Goal: Obtain resource: Obtain resource

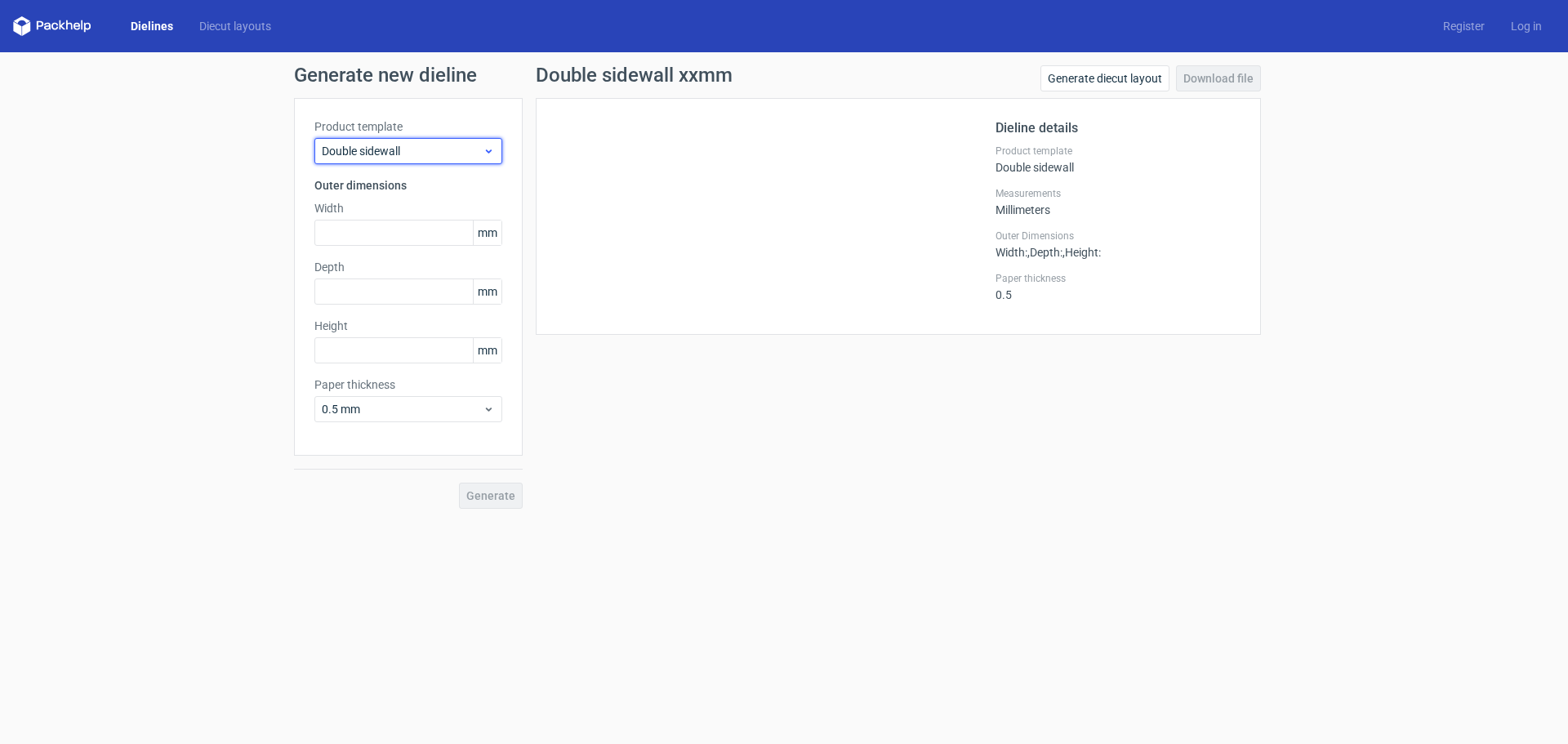
click at [390, 153] on span "Double sidewall" at bounding box center [402, 151] width 160 height 17
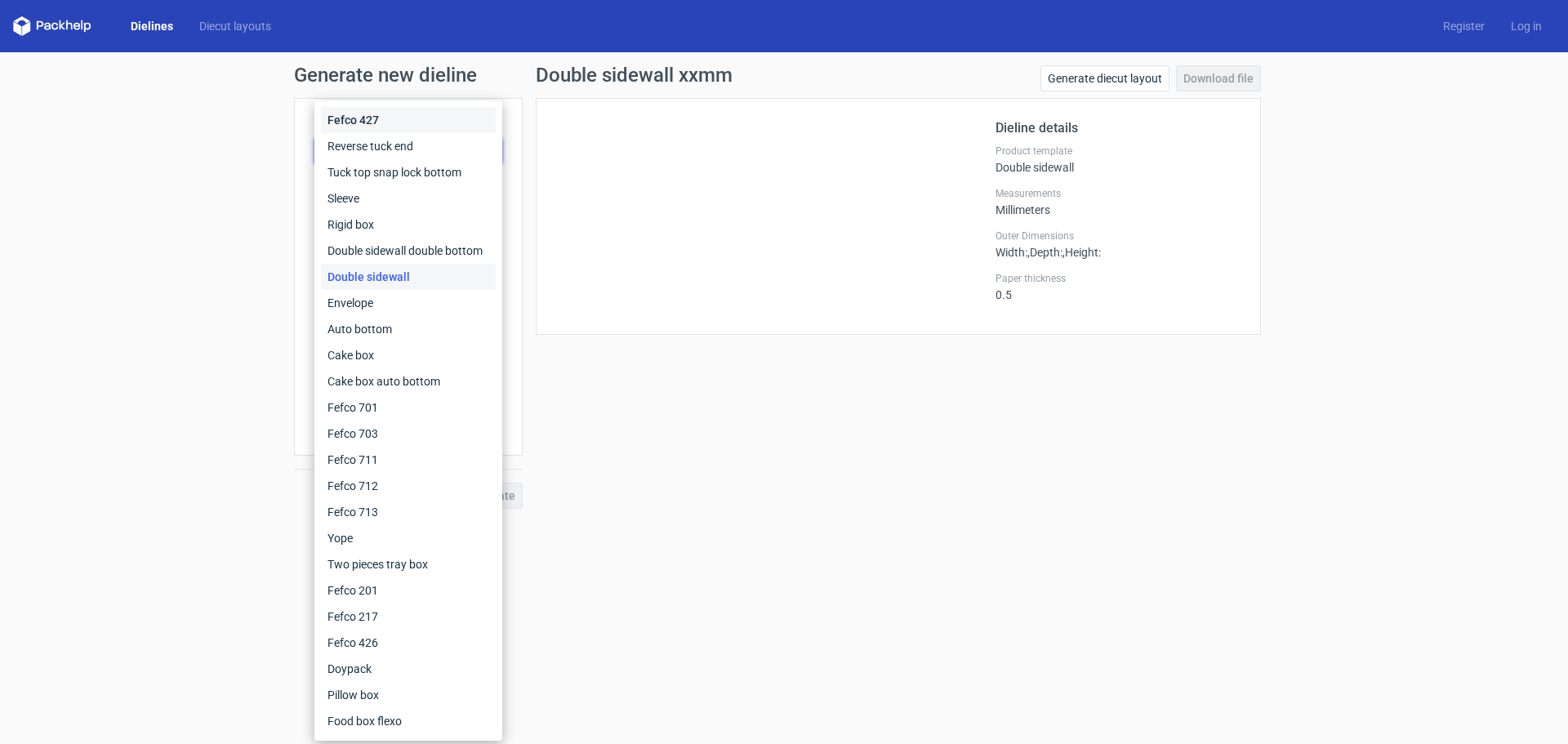
click at [368, 119] on div "Fefco 427" at bounding box center [408, 120] width 175 height 26
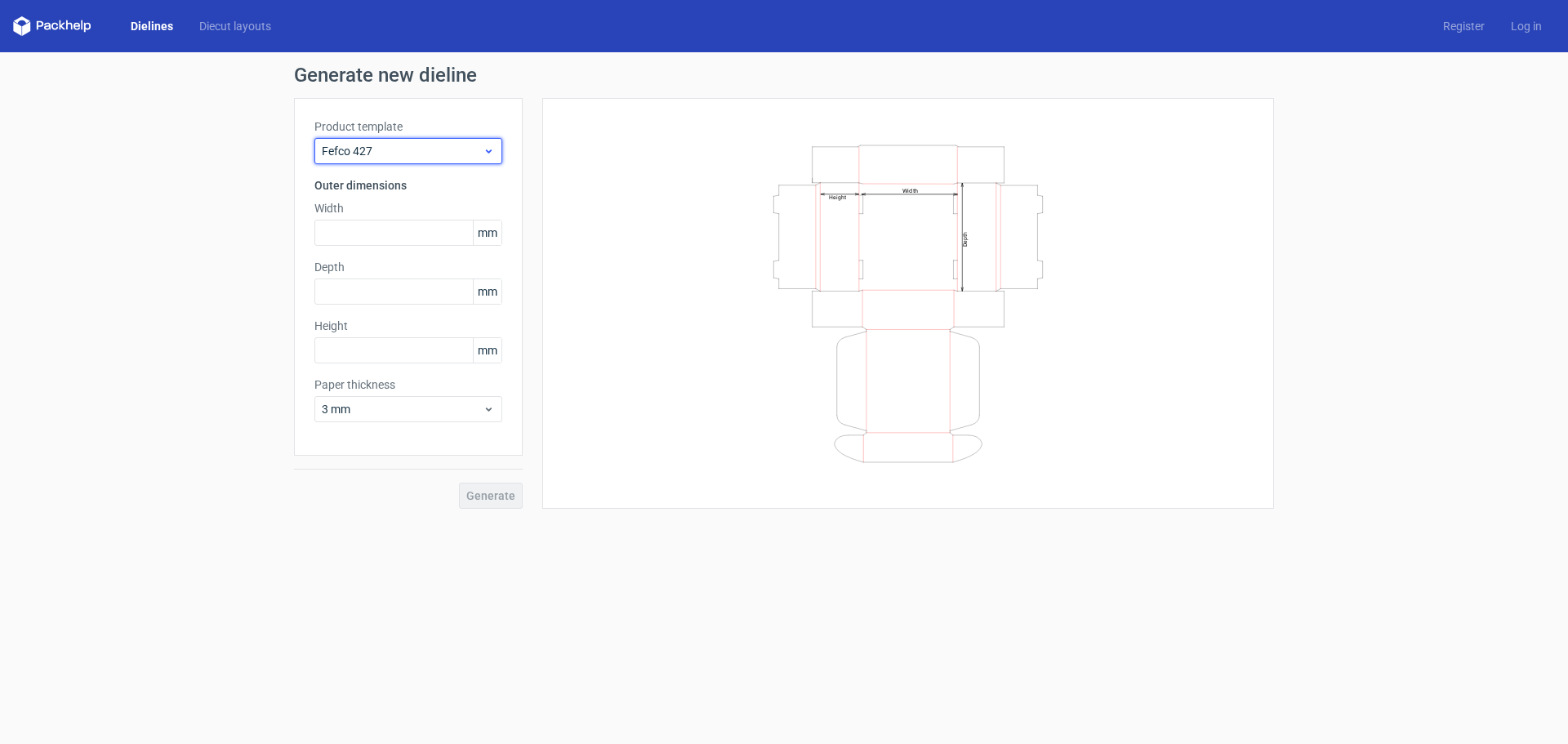
click at [365, 142] on div "Fefco 427" at bounding box center [408, 150] width 188 height 26
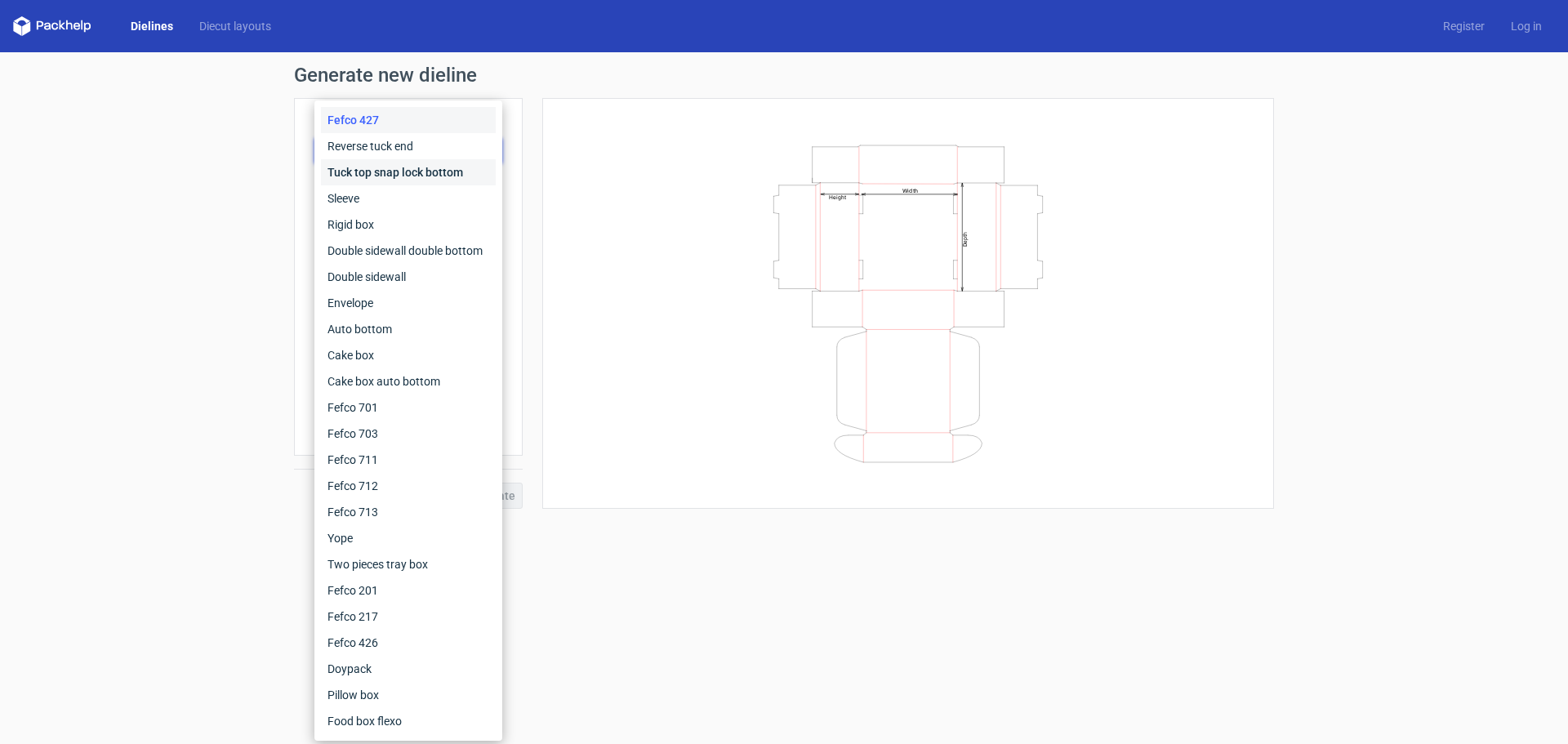
click at [373, 175] on div "Tuck top snap lock bottom" at bounding box center [408, 172] width 175 height 26
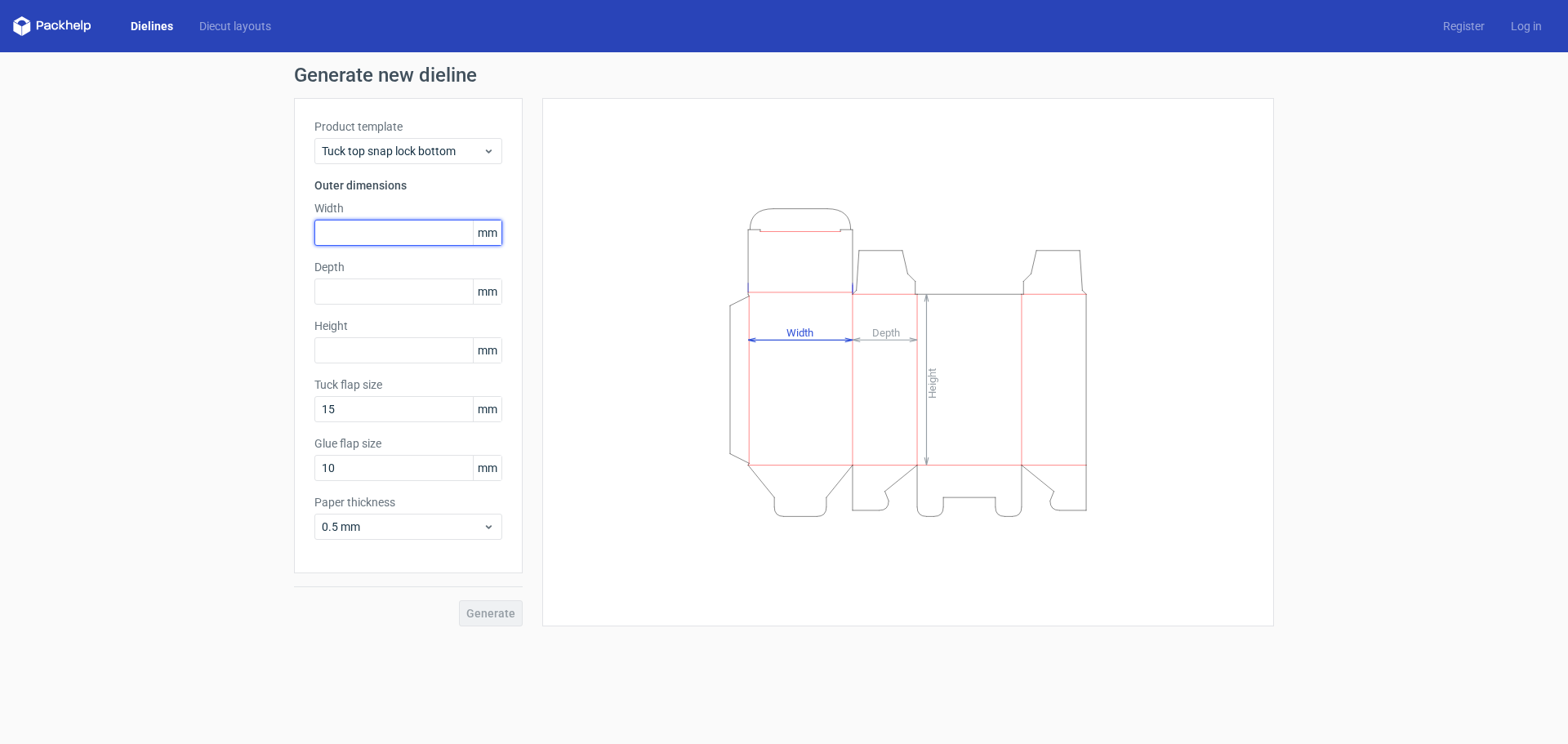
click at [366, 236] on input "text" at bounding box center [408, 232] width 188 height 26
type input "100"
click at [364, 344] on input "text" at bounding box center [408, 350] width 188 height 26
click at [379, 355] on input "text" at bounding box center [408, 350] width 188 height 26
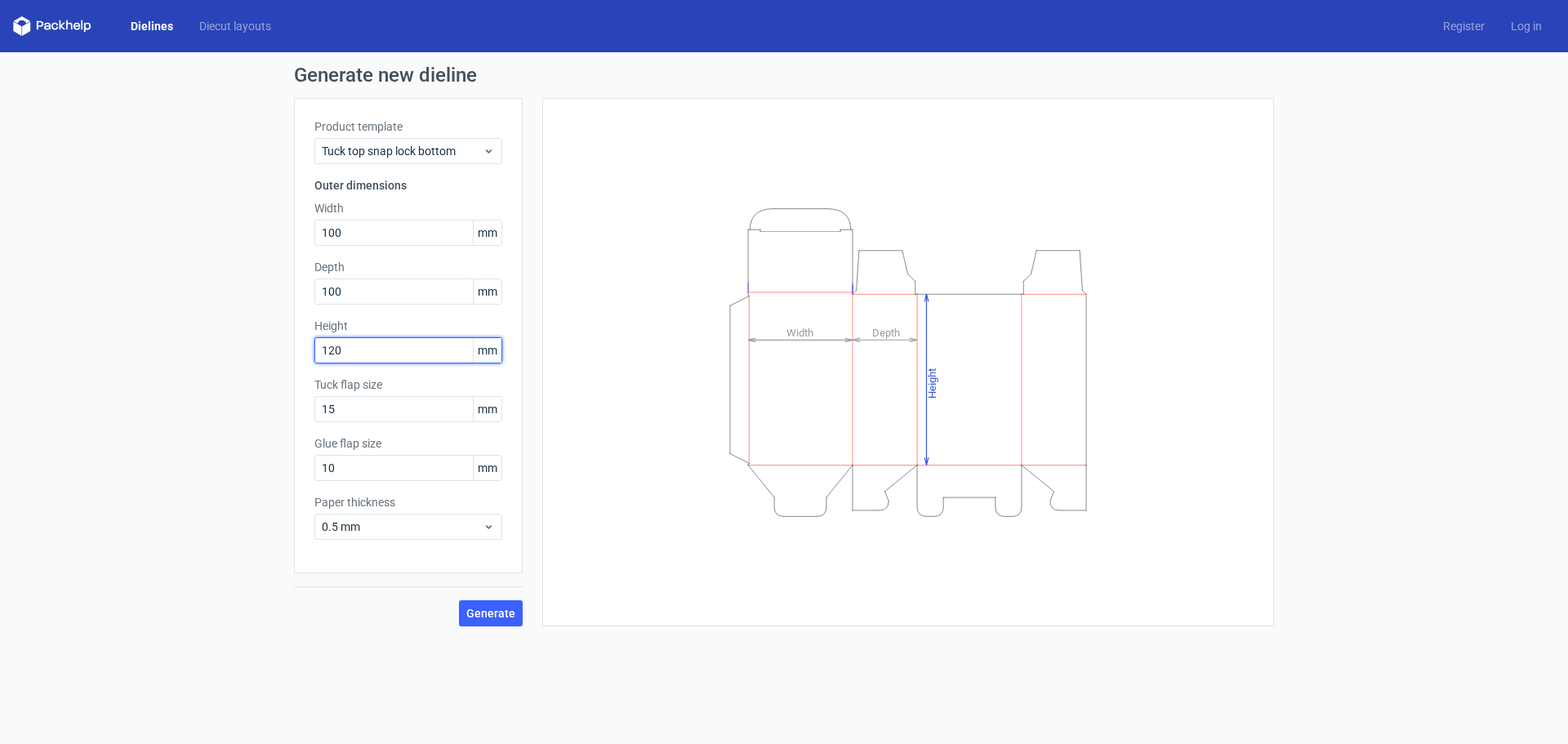
type input "120"
click at [459, 600] on button "Generate" at bounding box center [491, 613] width 64 height 26
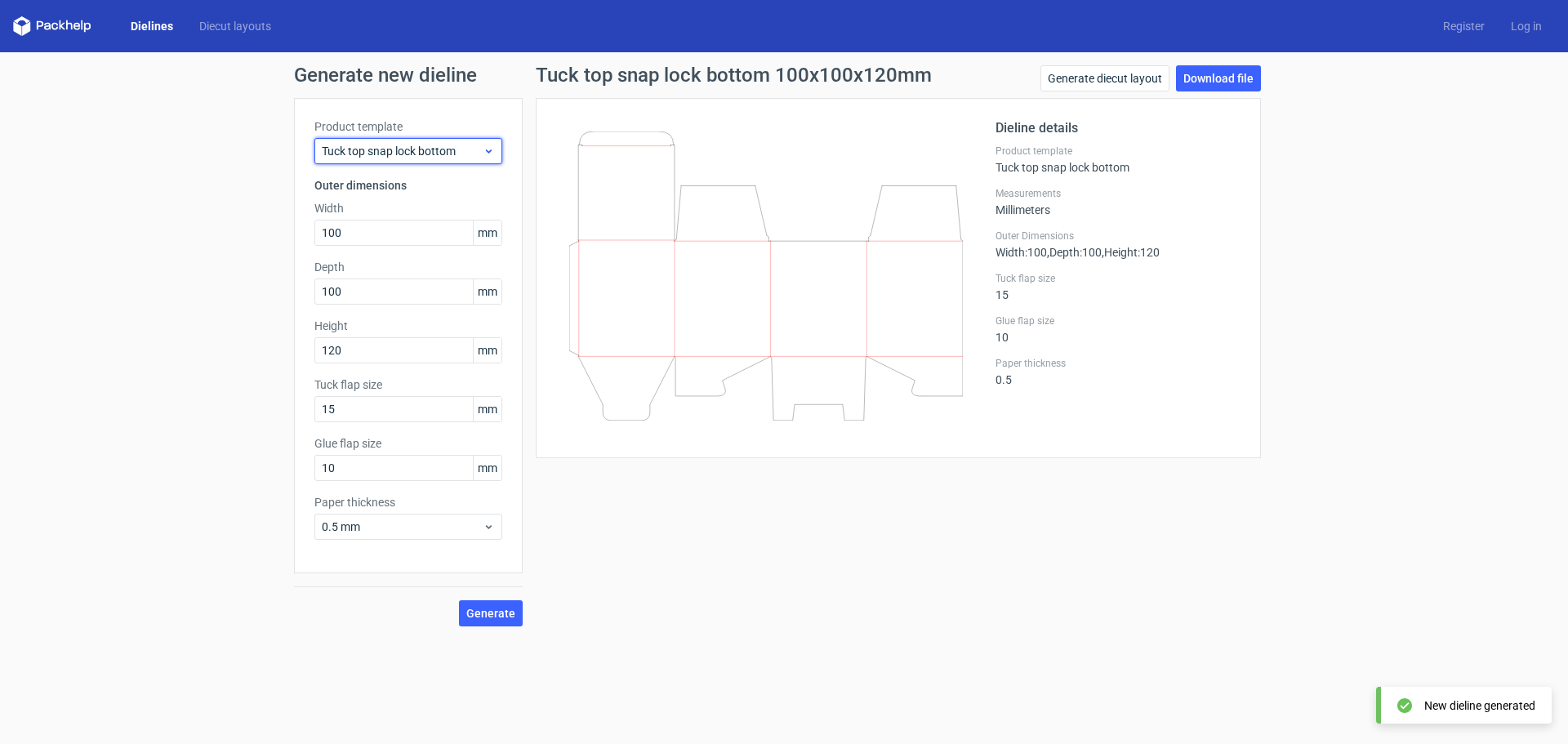
click at [430, 150] on span "Tuck top snap lock bottom" at bounding box center [402, 151] width 160 height 17
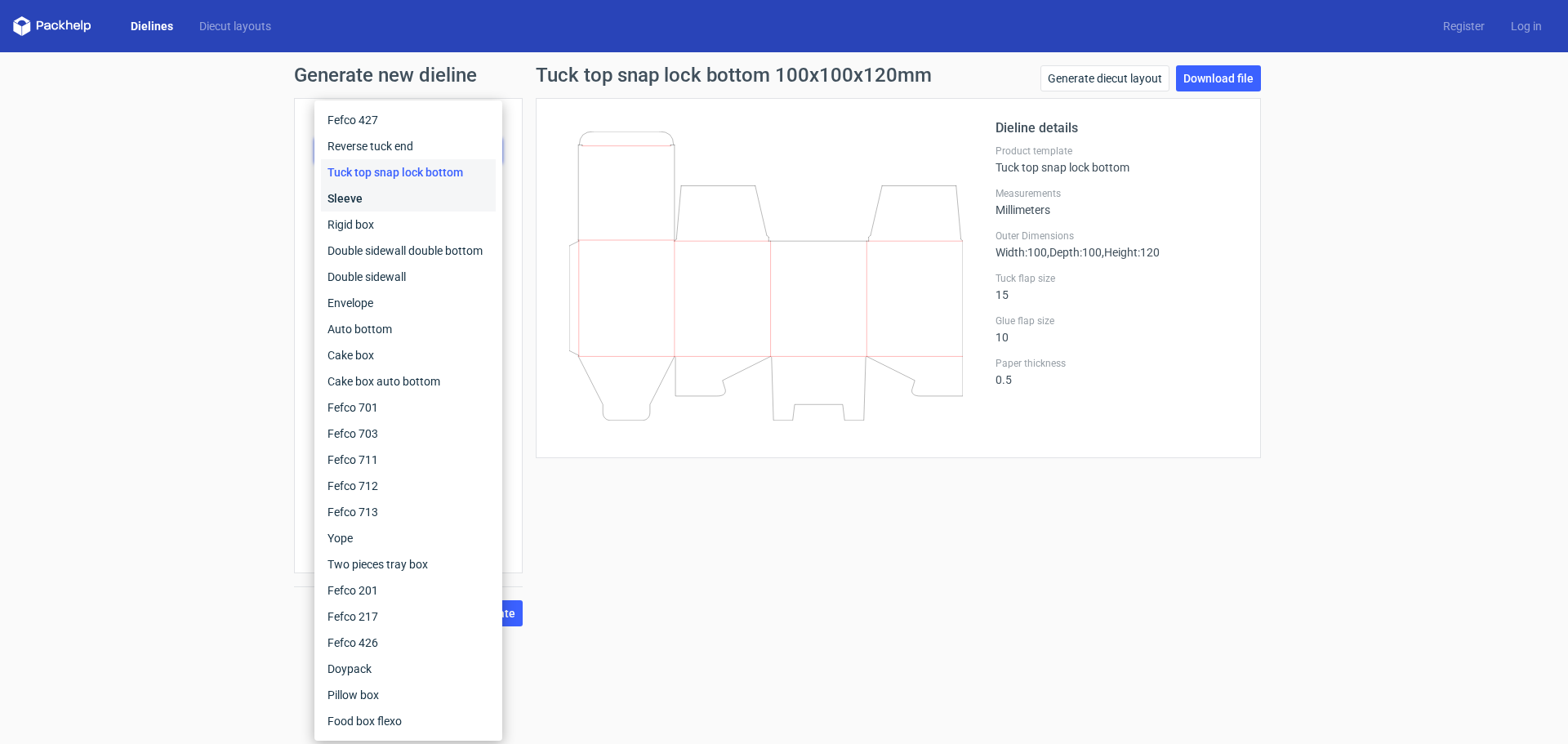
click at [416, 196] on div "Sleeve" at bounding box center [408, 198] width 175 height 26
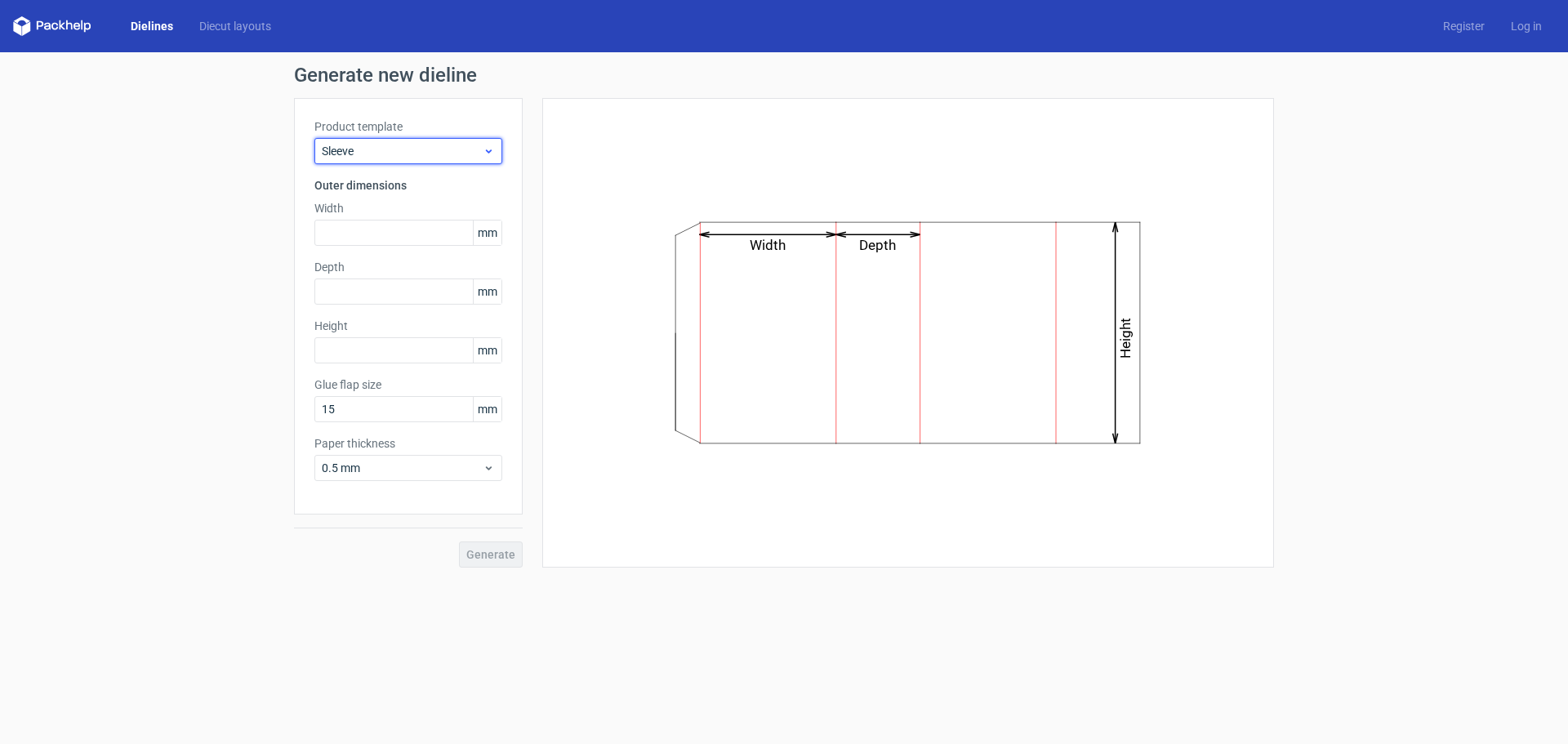
click at [424, 154] on span "Sleeve" at bounding box center [402, 151] width 160 height 17
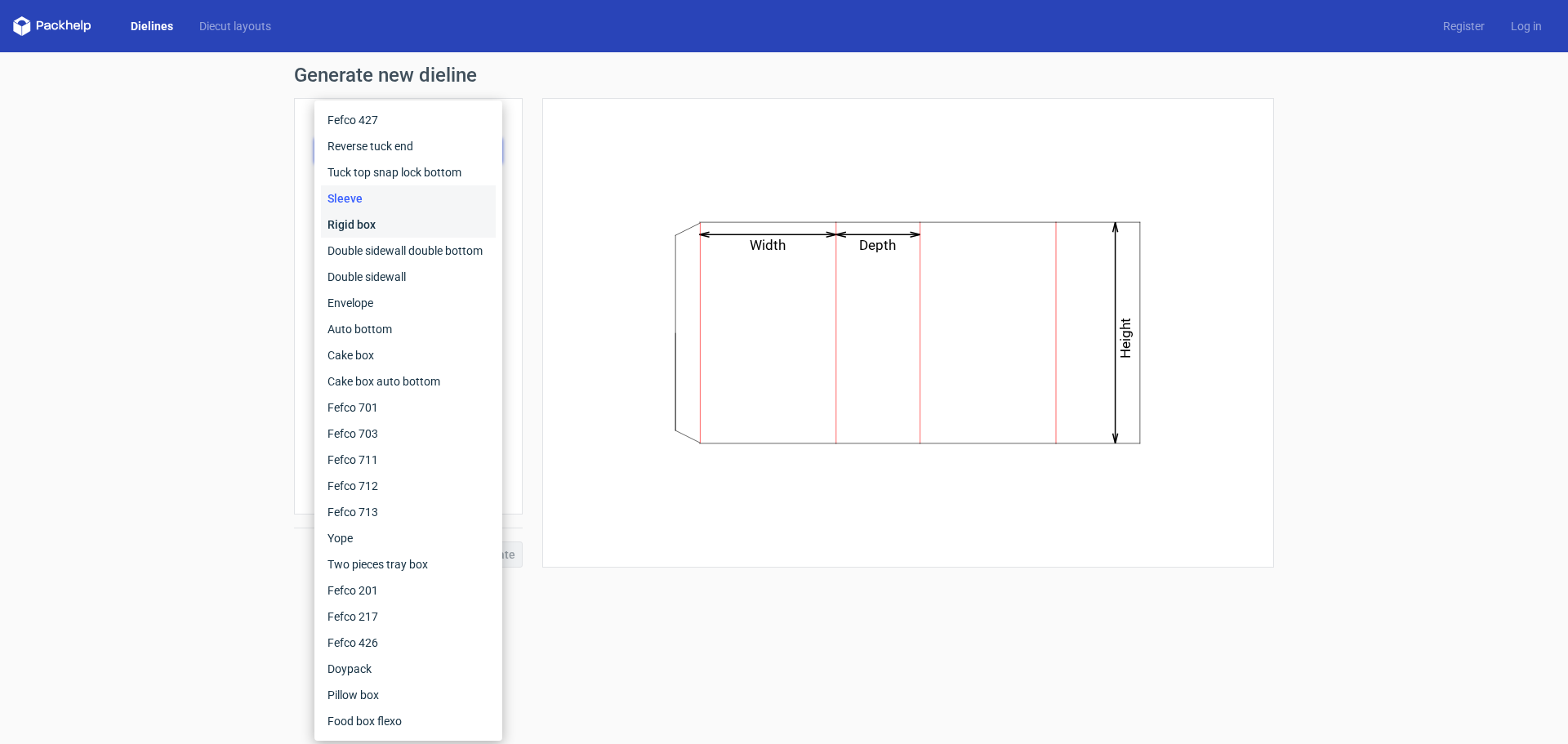
click at [417, 216] on div "Rigid box" at bounding box center [408, 224] width 175 height 26
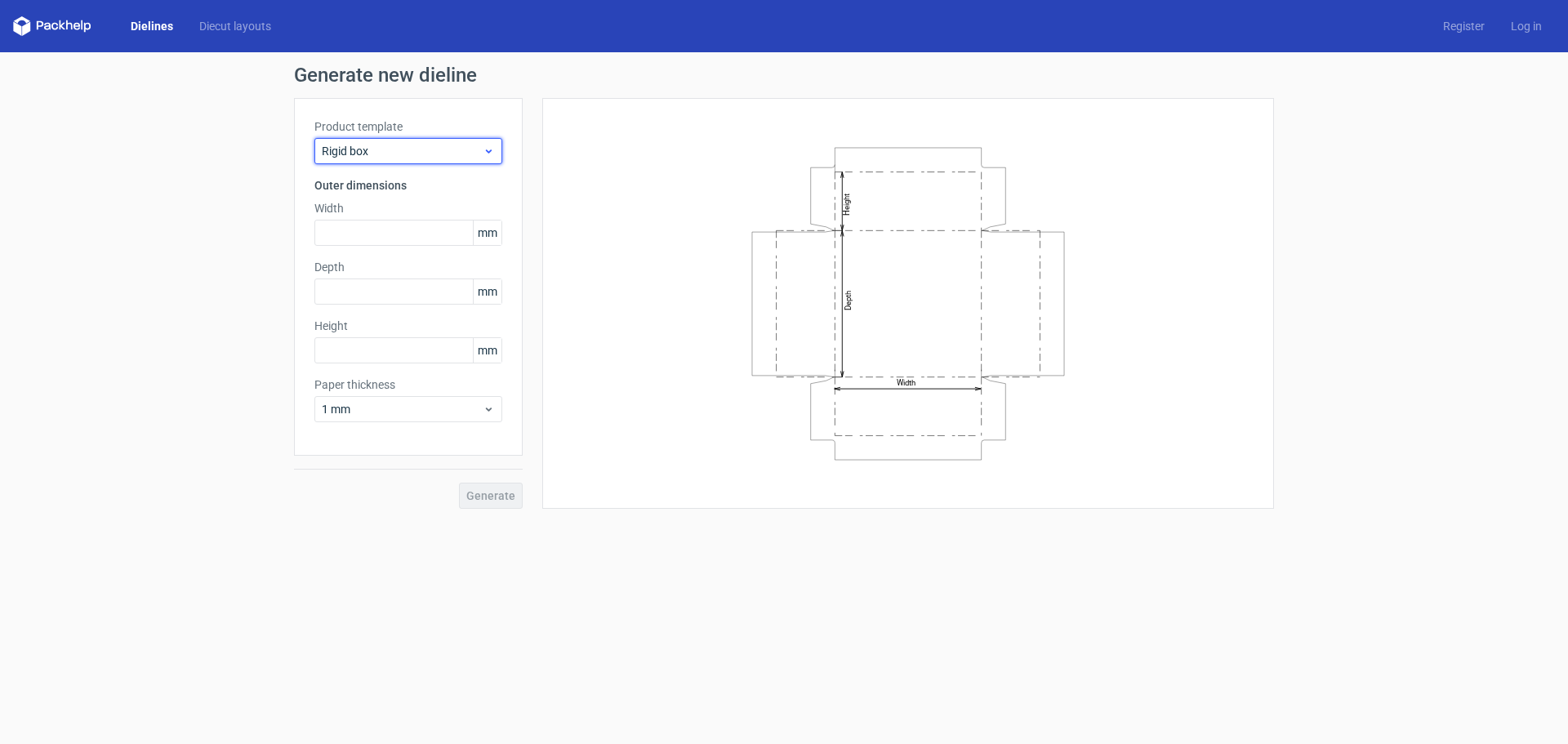
click at [425, 144] on span "Rigid box" at bounding box center [402, 151] width 160 height 17
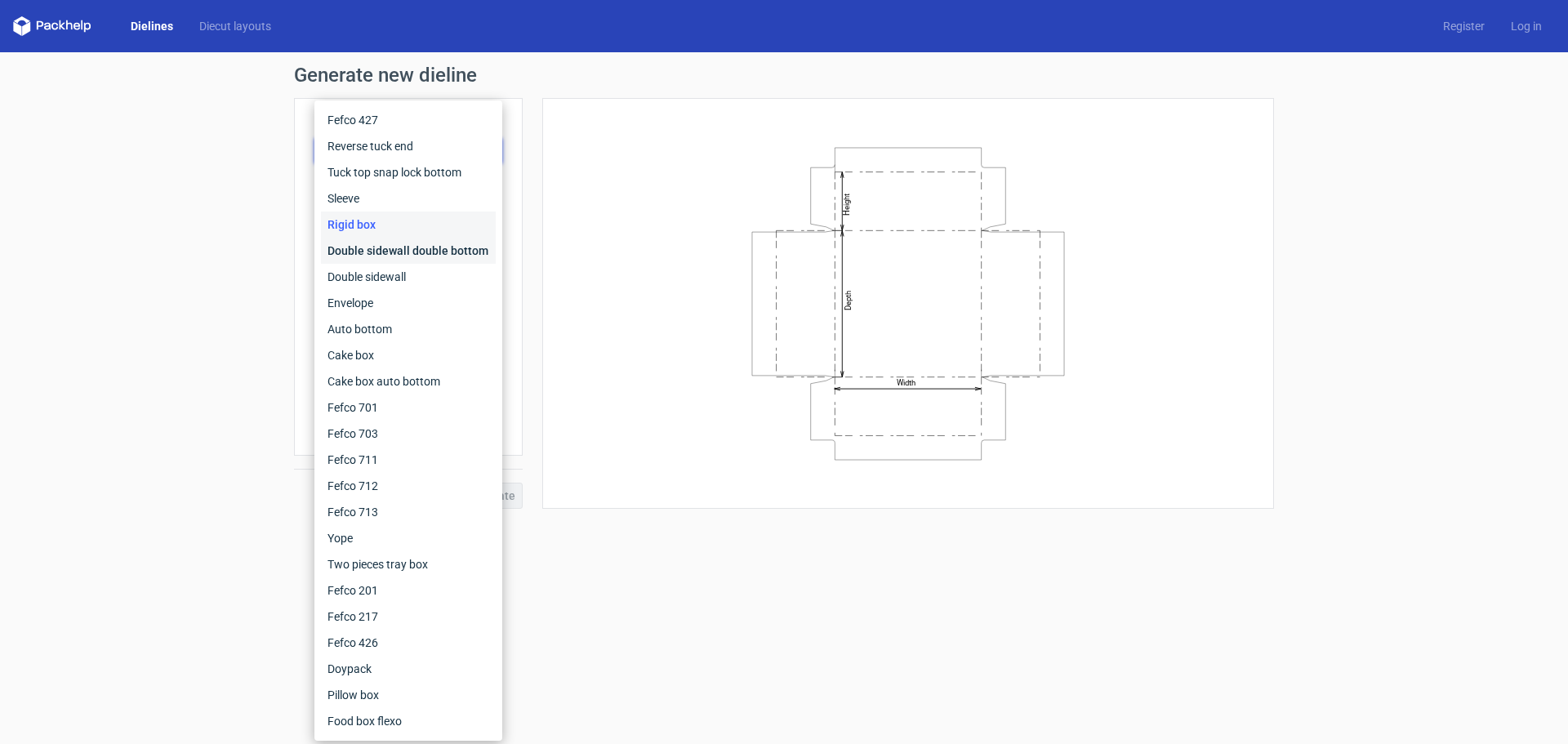
click at [392, 254] on div "Double sidewall double bottom" at bounding box center [408, 250] width 175 height 26
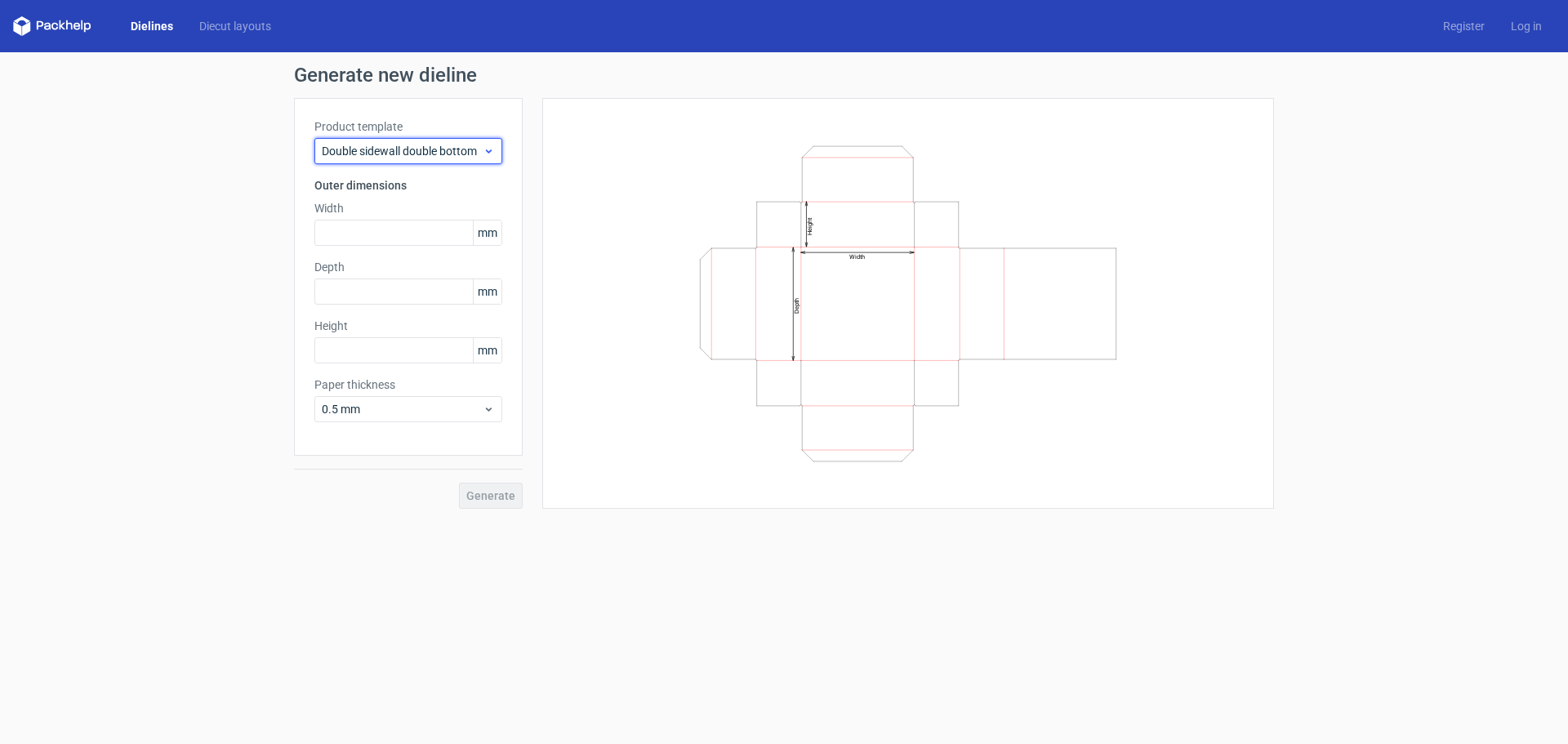
click at [421, 147] on span "Double sidewall double bottom" at bounding box center [402, 151] width 160 height 17
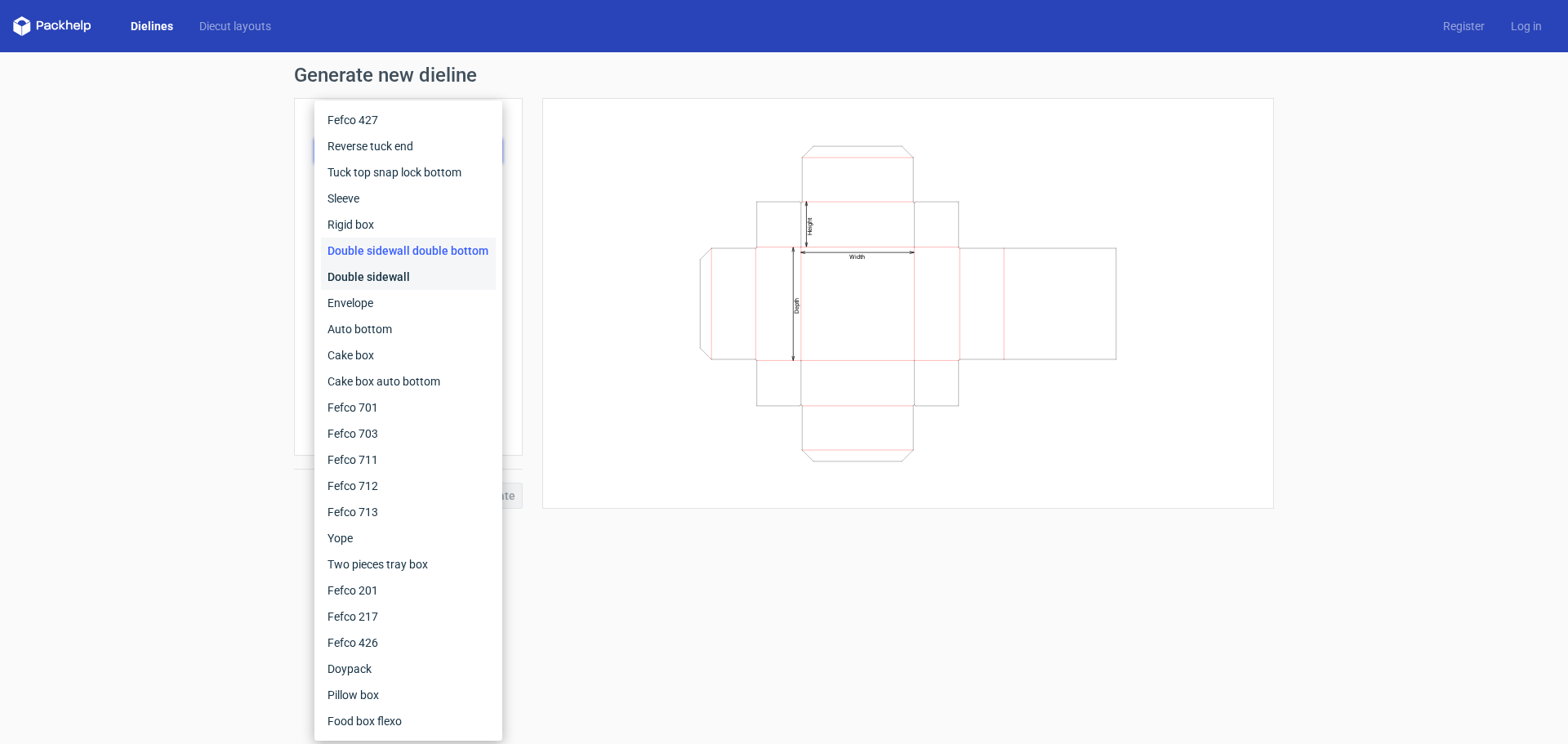
click at [395, 269] on div "Double sidewall" at bounding box center [408, 276] width 175 height 26
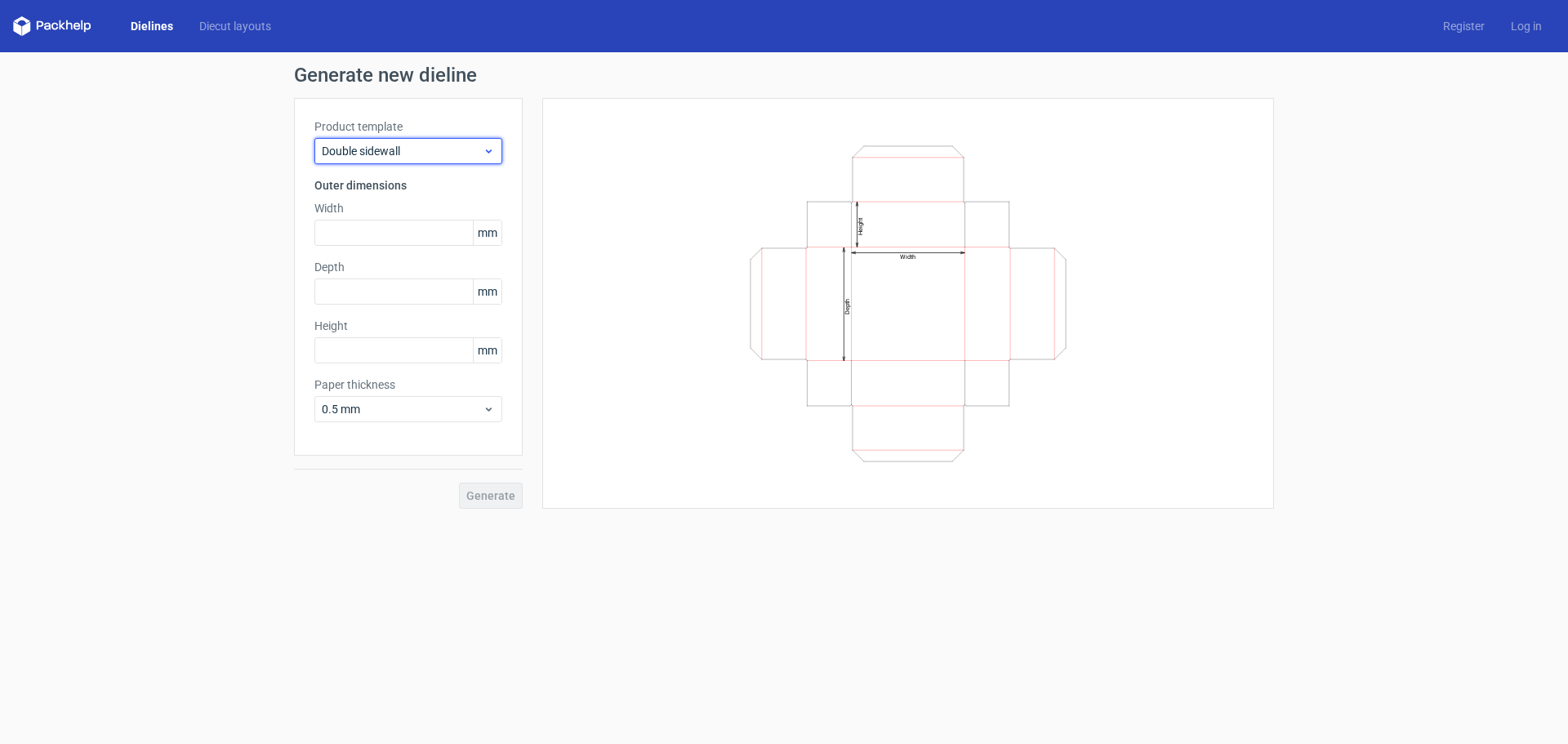
click at [415, 158] on span "Double sidewall" at bounding box center [402, 151] width 160 height 17
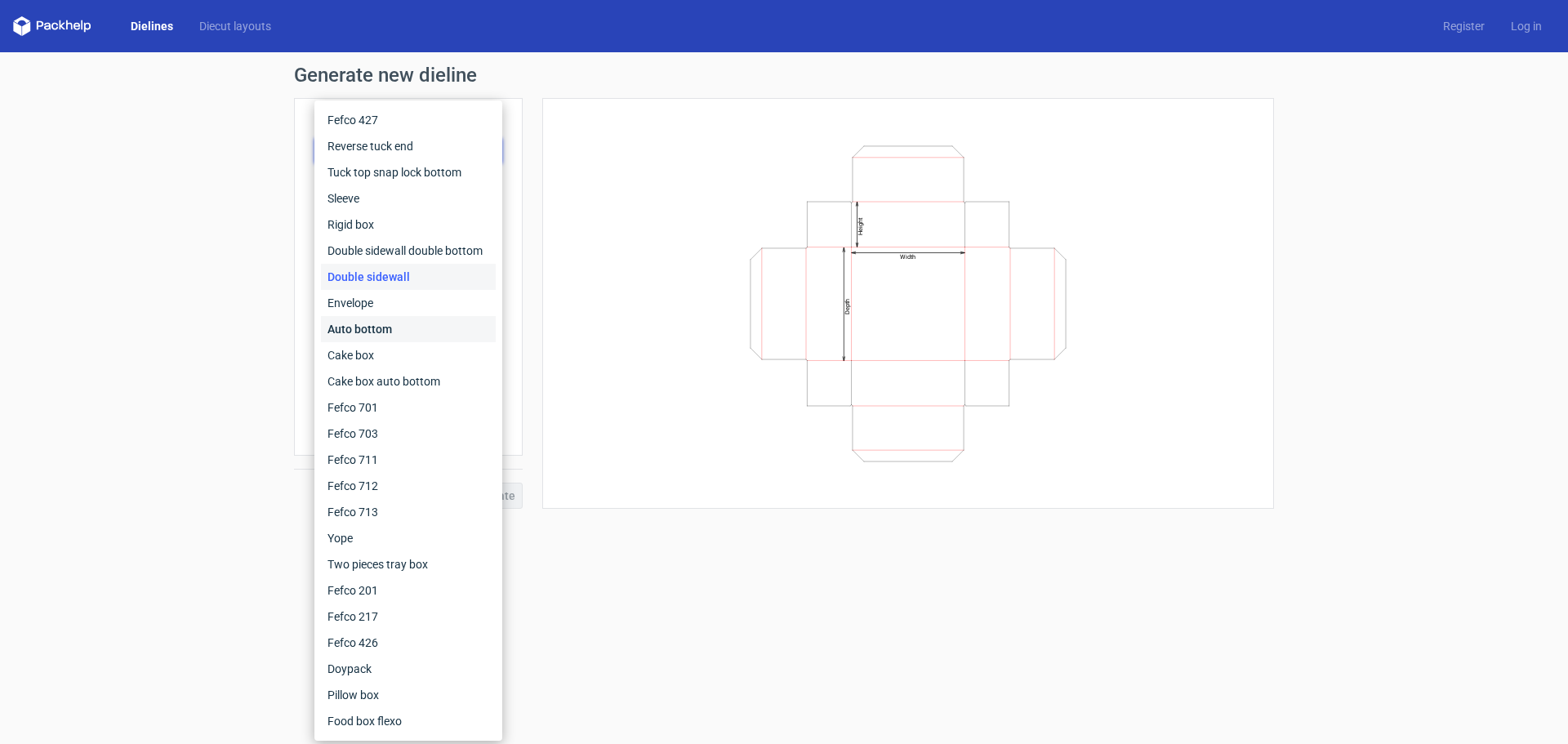
click at [409, 318] on div "Auto bottom" at bounding box center [408, 328] width 175 height 26
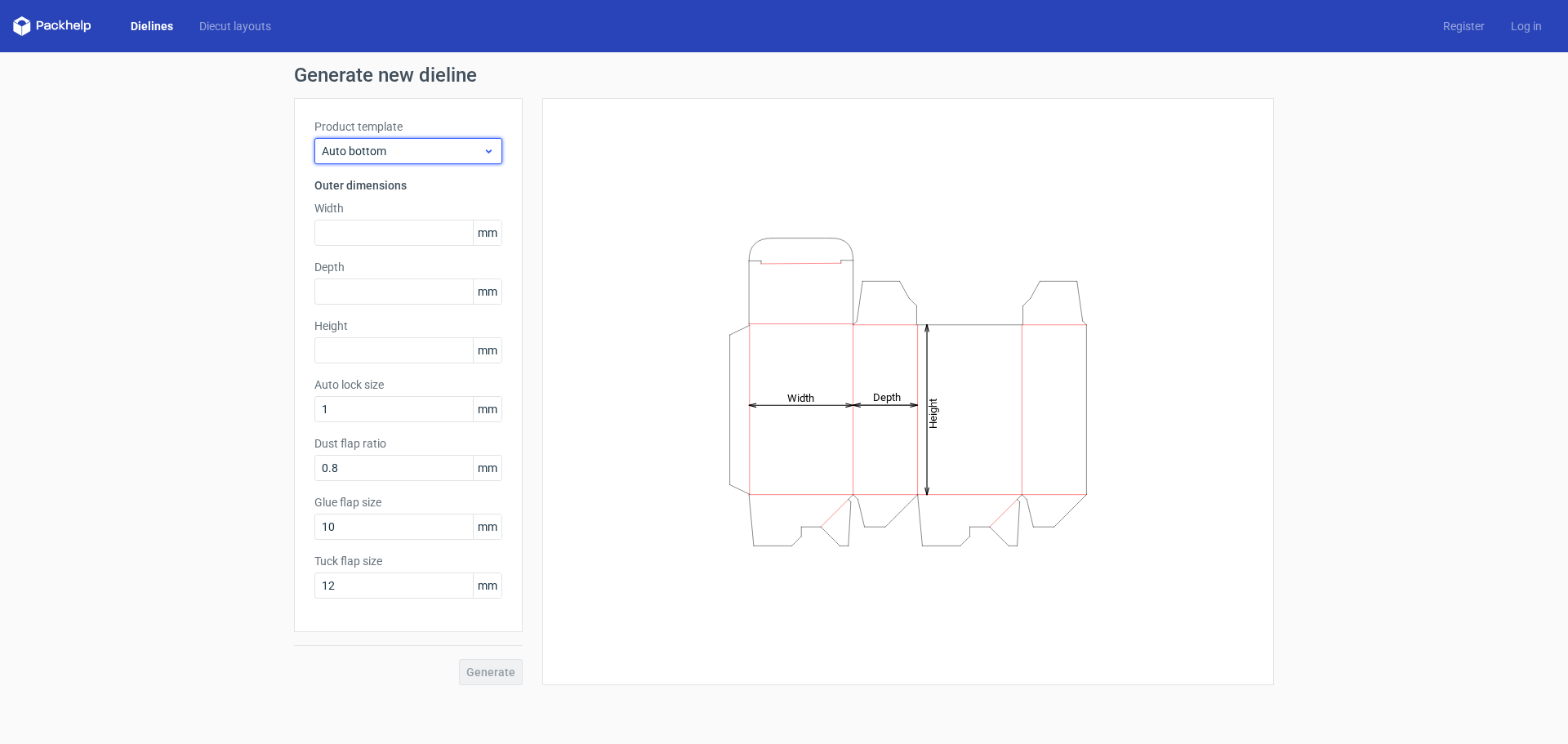
click at [416, 160] on div "Auto bottom" at bounding box center [408, 150] width 188 height 26
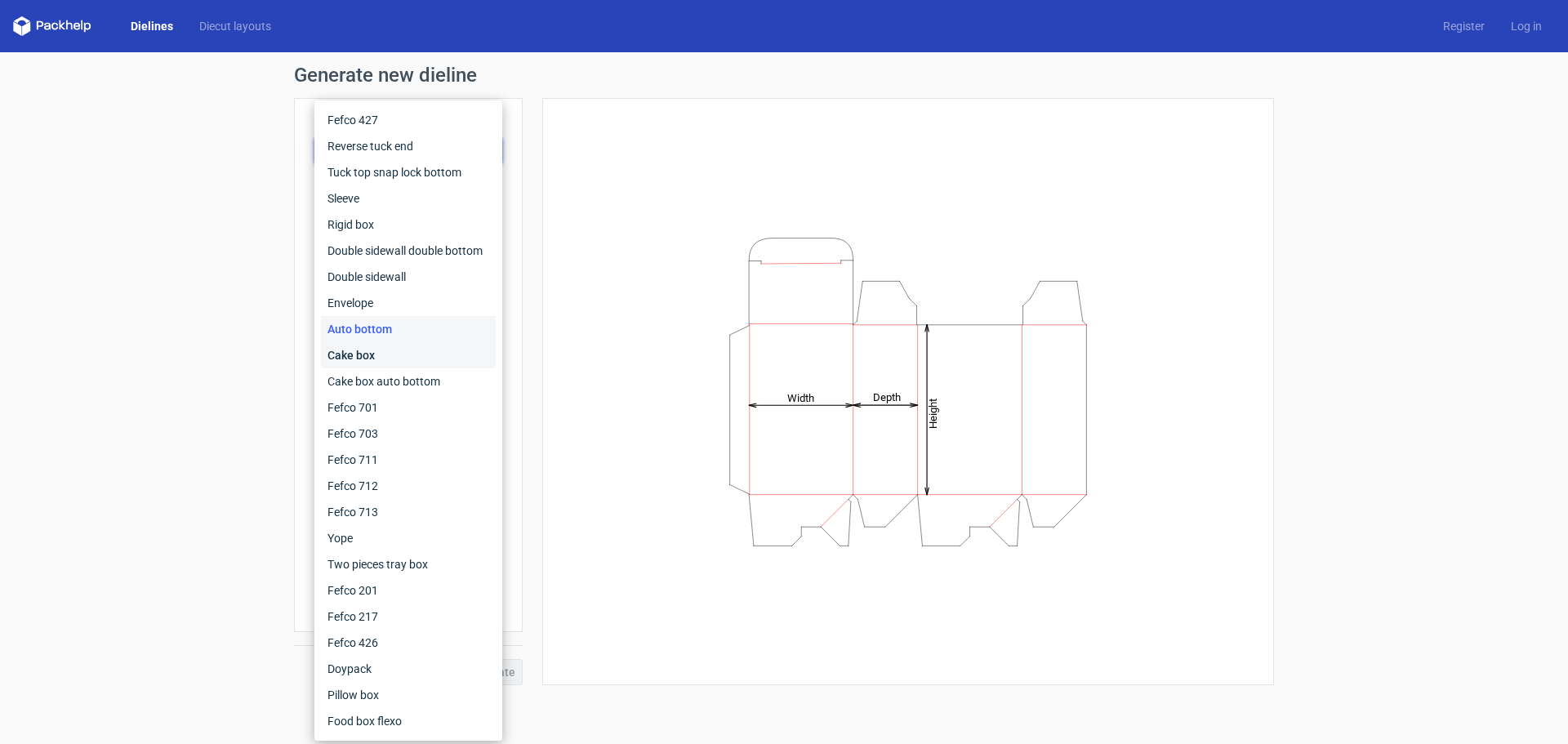
click at [406, 358] on div "Cake box" at bounding box center [408, 355] width 175 height 26
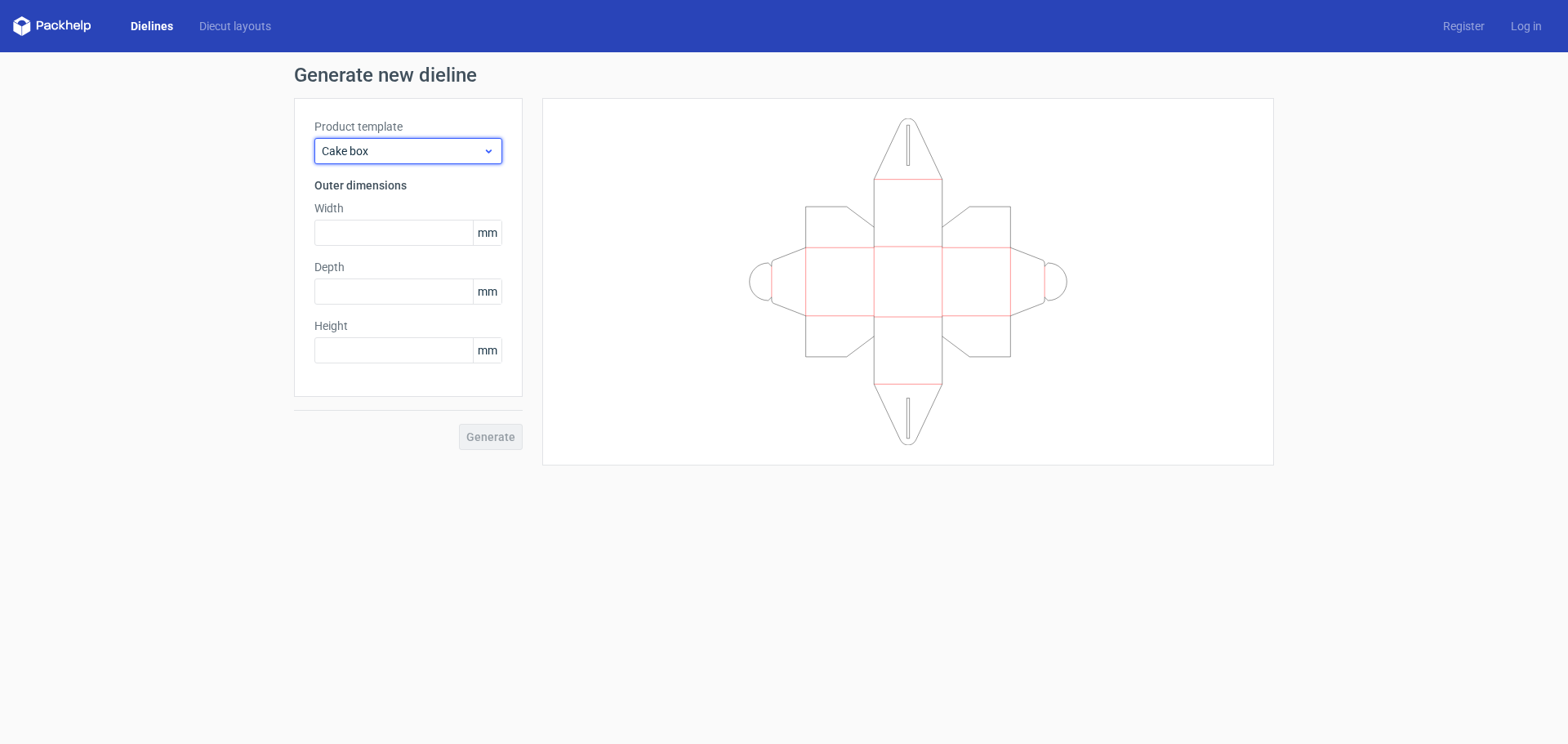
click at [402, 154] on span "Cake box" at bounding box center [402, 151] width 160 height 17
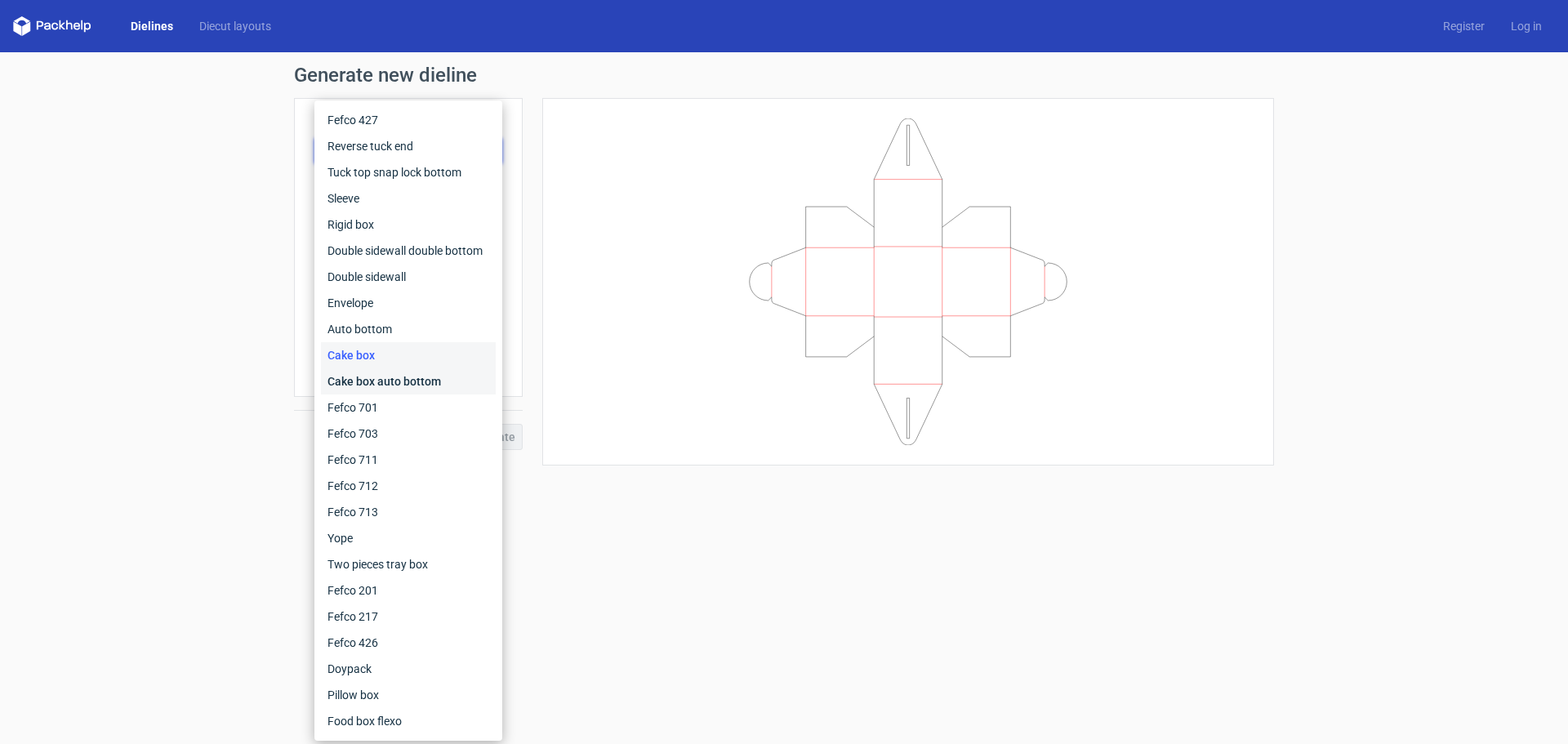
click at [388, 381] on div "Cake box auto bottom" at bounding box center [408, 381] width 175 height 26
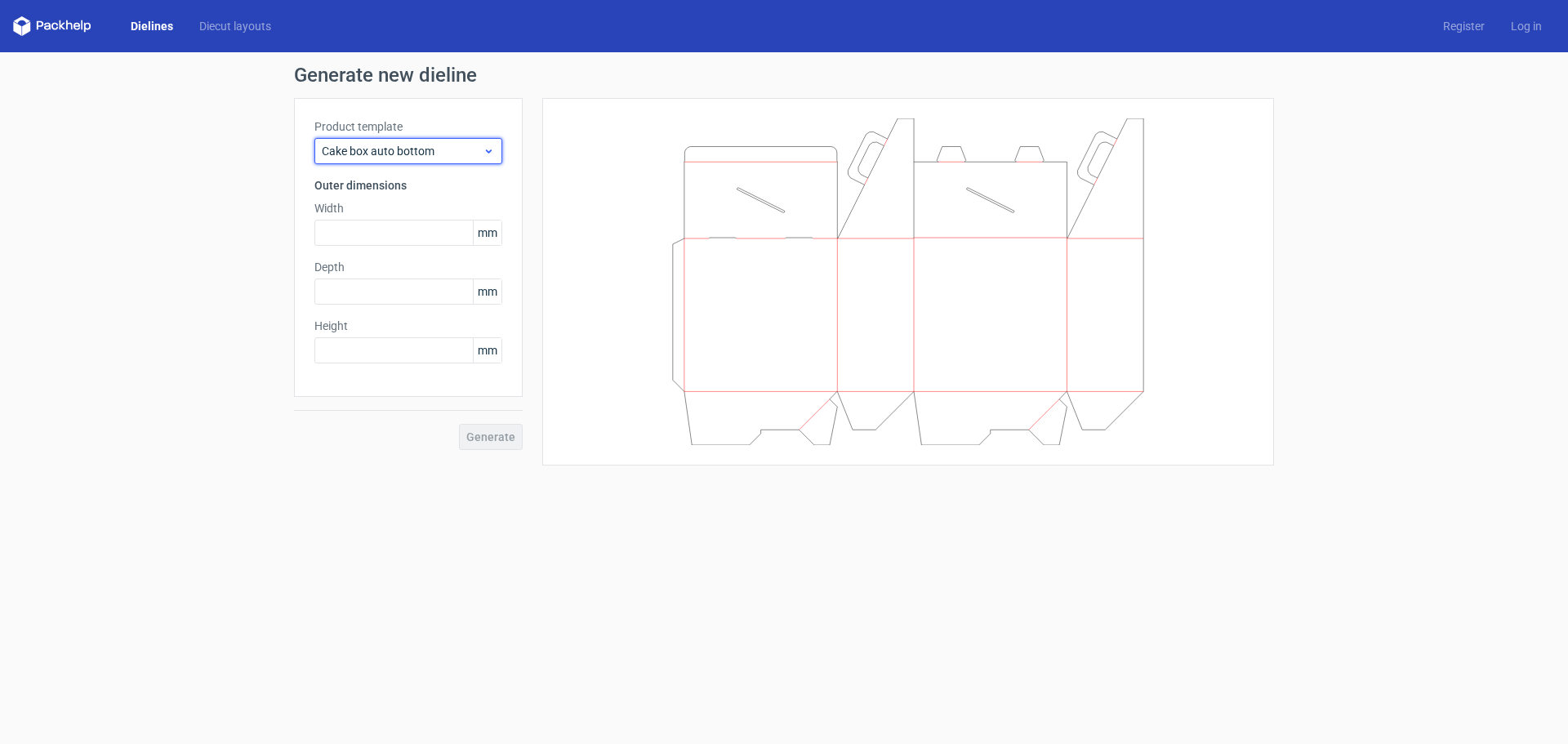
click at [406, 139] on div "Cake box auto bottom" at bounding box center [408, 150] width 188 height 26
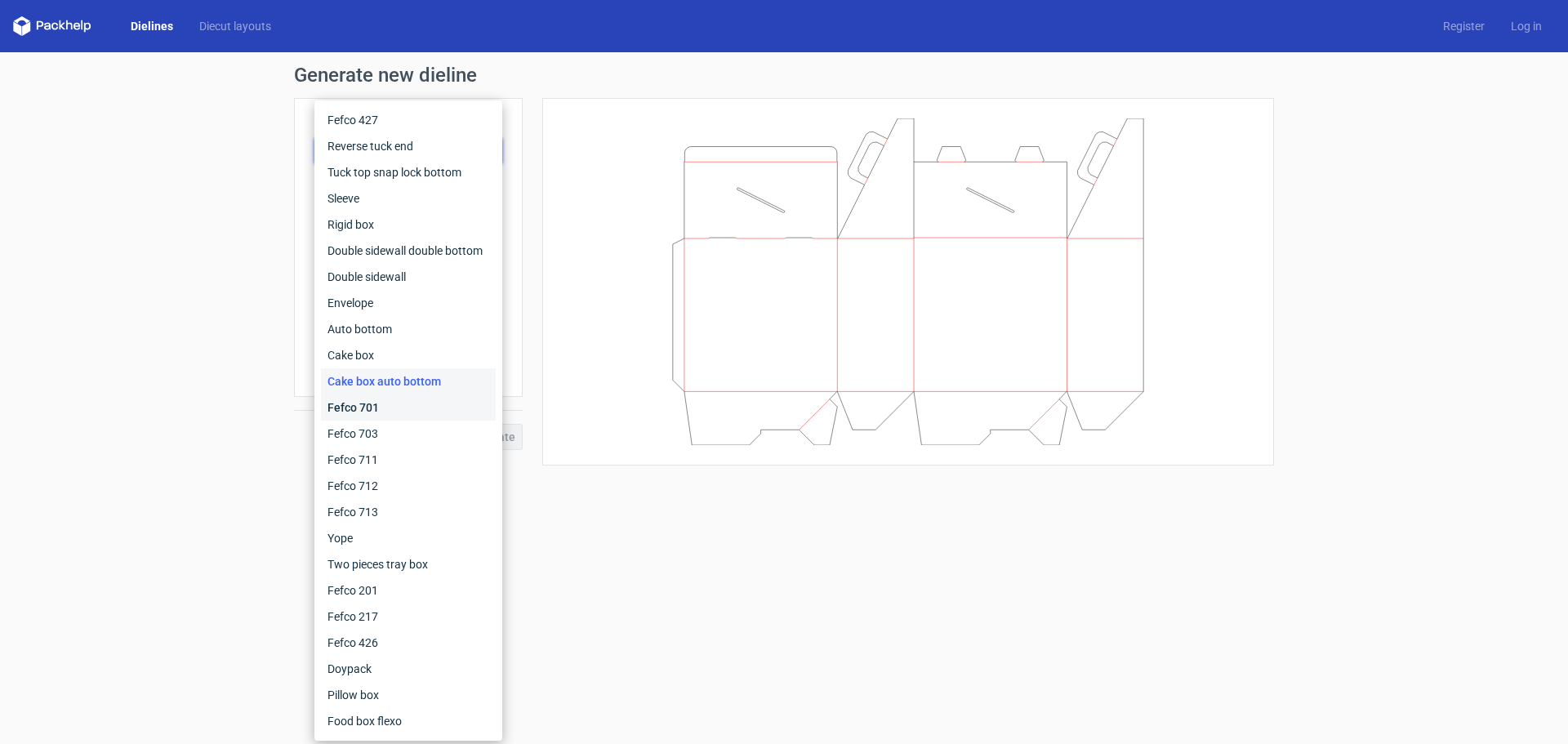
click at [396, 403] on div "Fefco 701" at bounding box center [408, 406] width 175 height 26
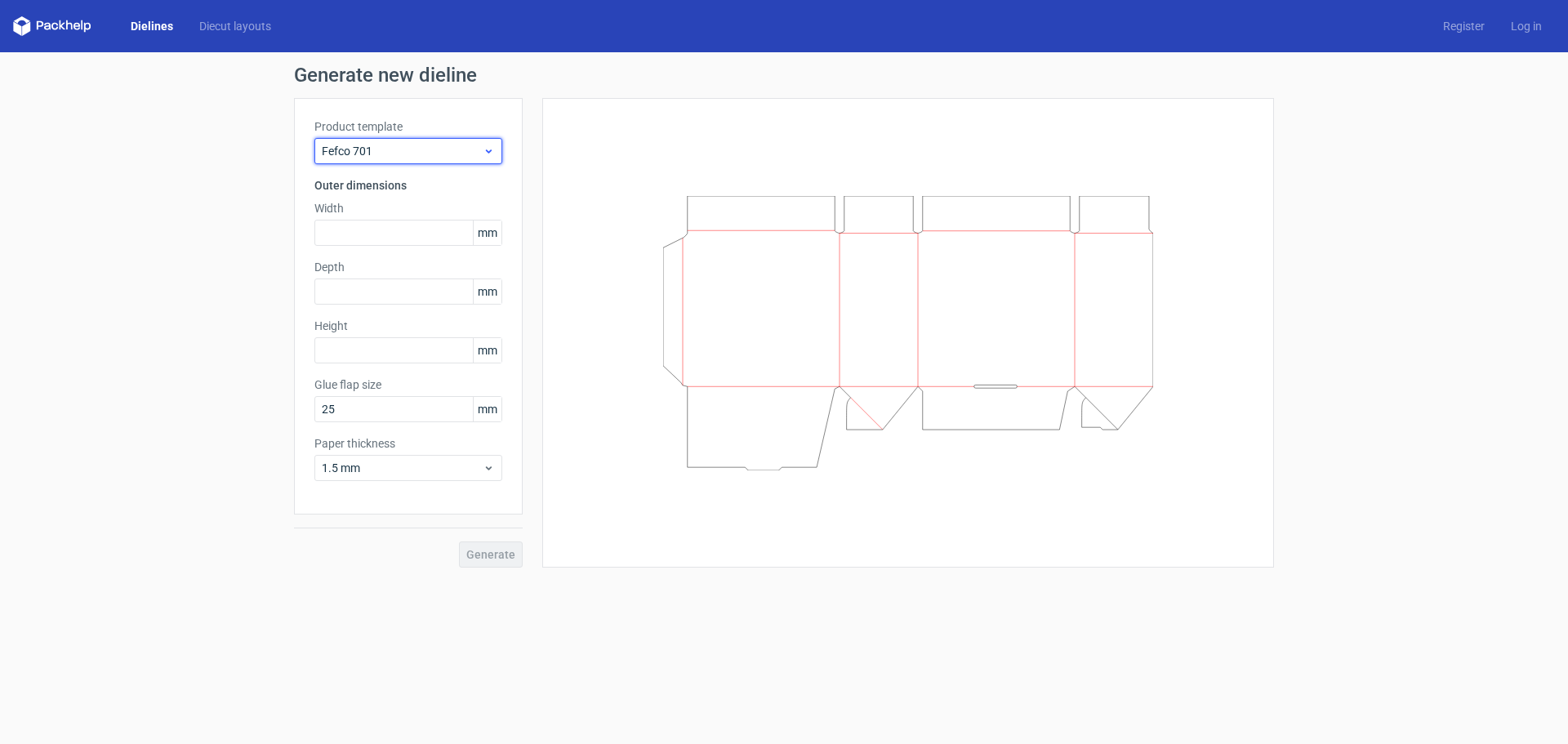
click at [402, 150] on span "Fefco 701" at bounding box center [402, 151] width 160 height 17
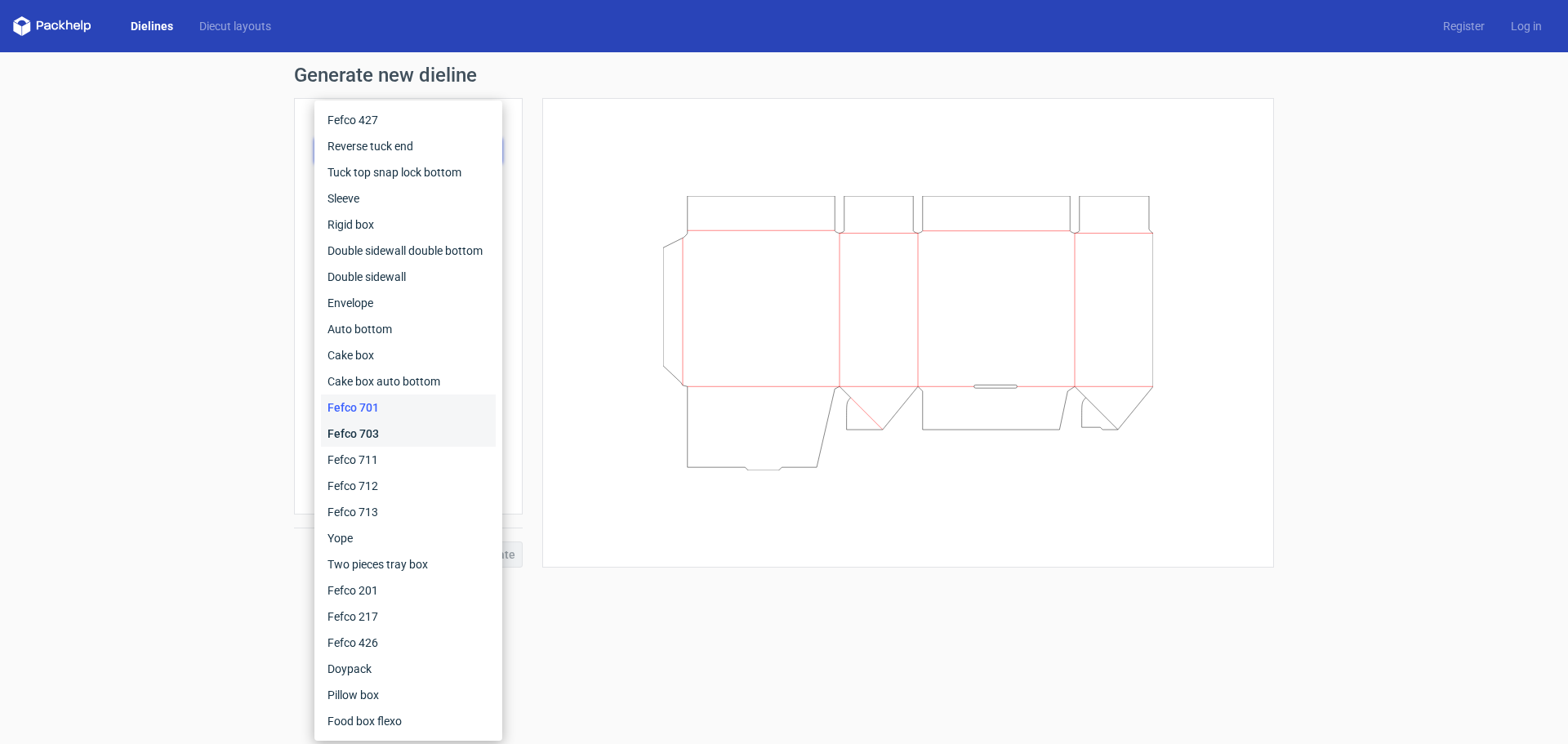
click at [344, 426] on div "Fefco 703" at bounding box center [408, 433] width 175 height 26
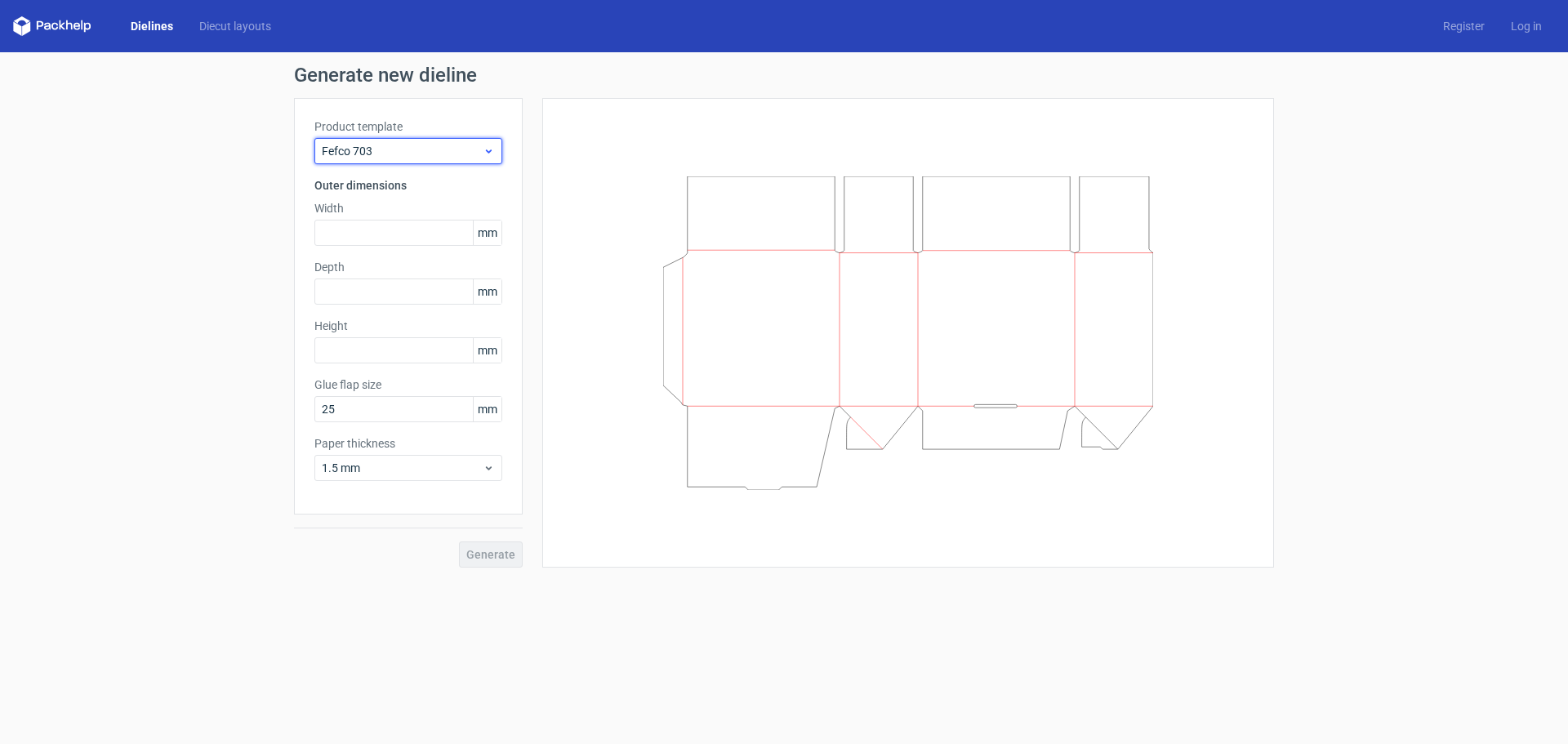
click at [380, 159] on span "Fefco 703" at bounding box center [402, 151] width 160 height 17
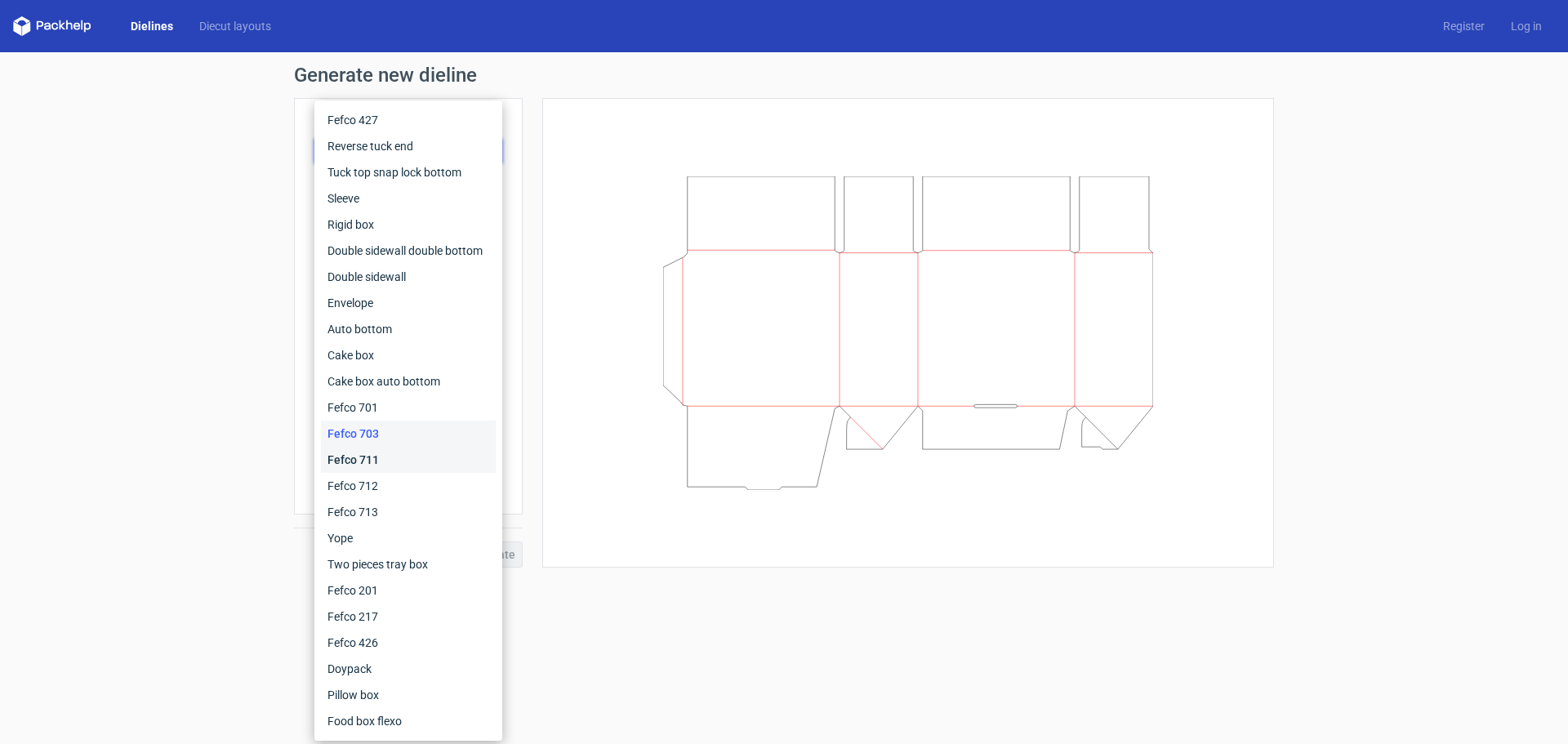
click at [354, 459] on div "Fefco 711" at bounding box center [408, 459] width 175 height 26
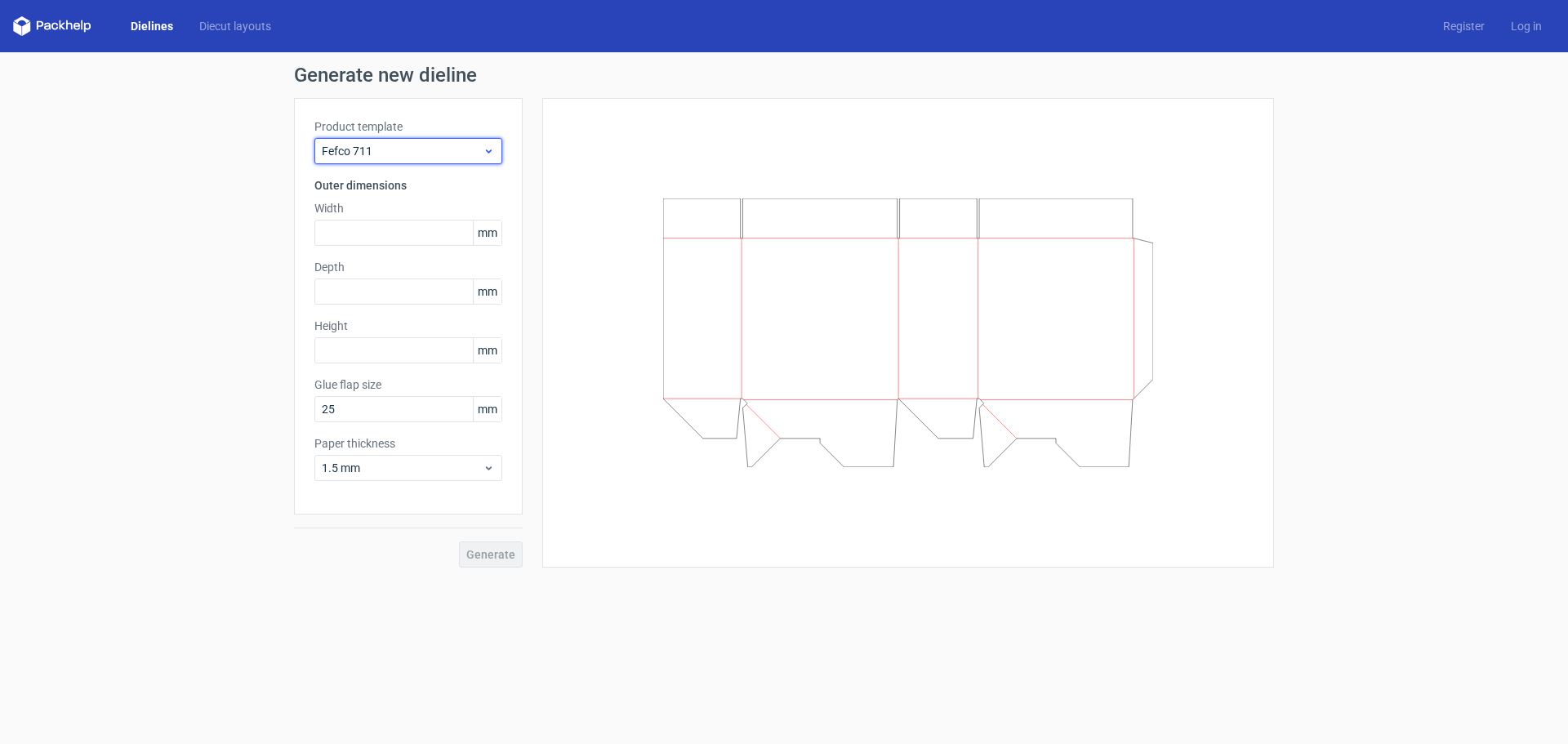
click at [390, 160] on div "Fefco 711" at bounding box center [408, 150] width 188 height 26
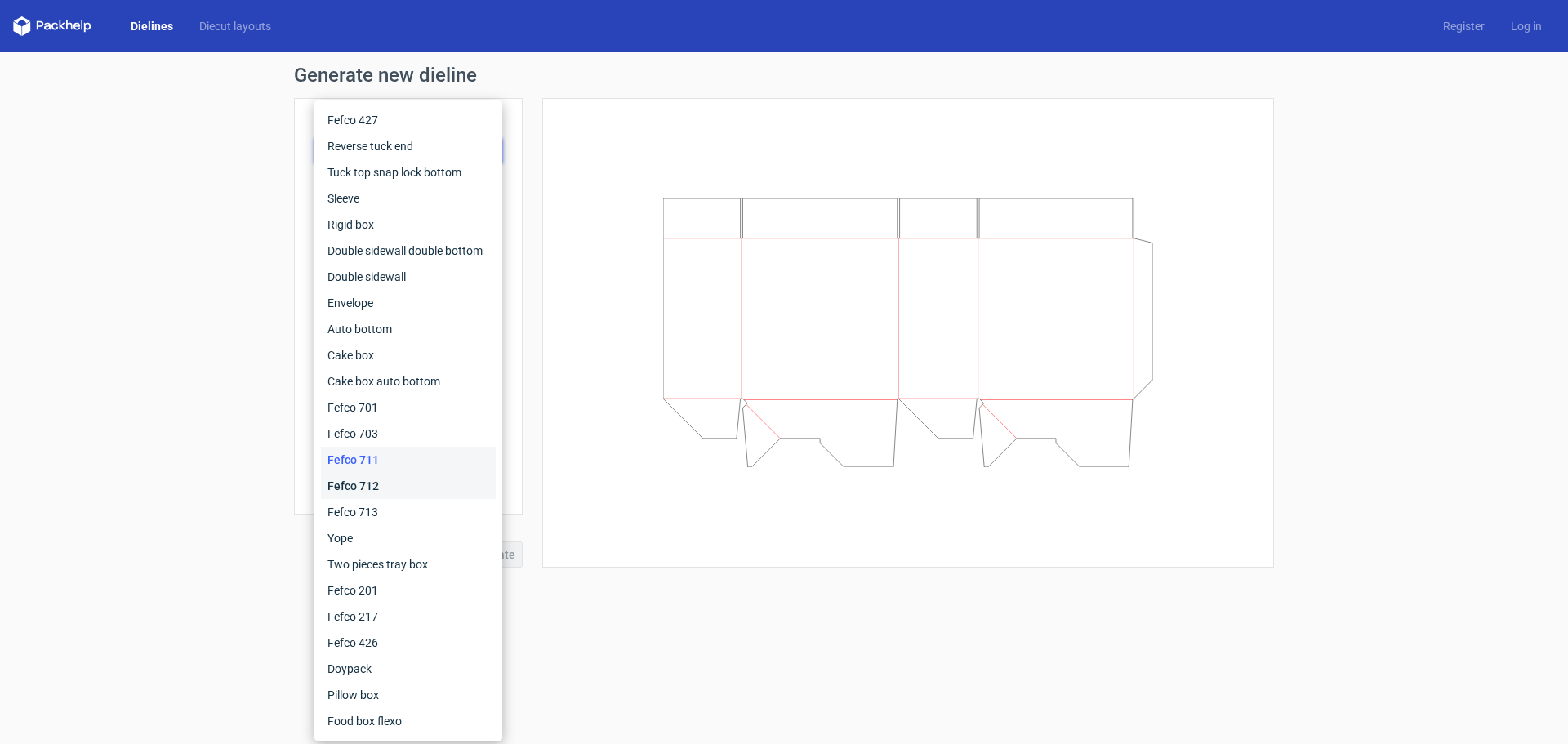
click at [367, 481] on div "Fefco 712" at bounding box center [408, 485] width 175 height 26
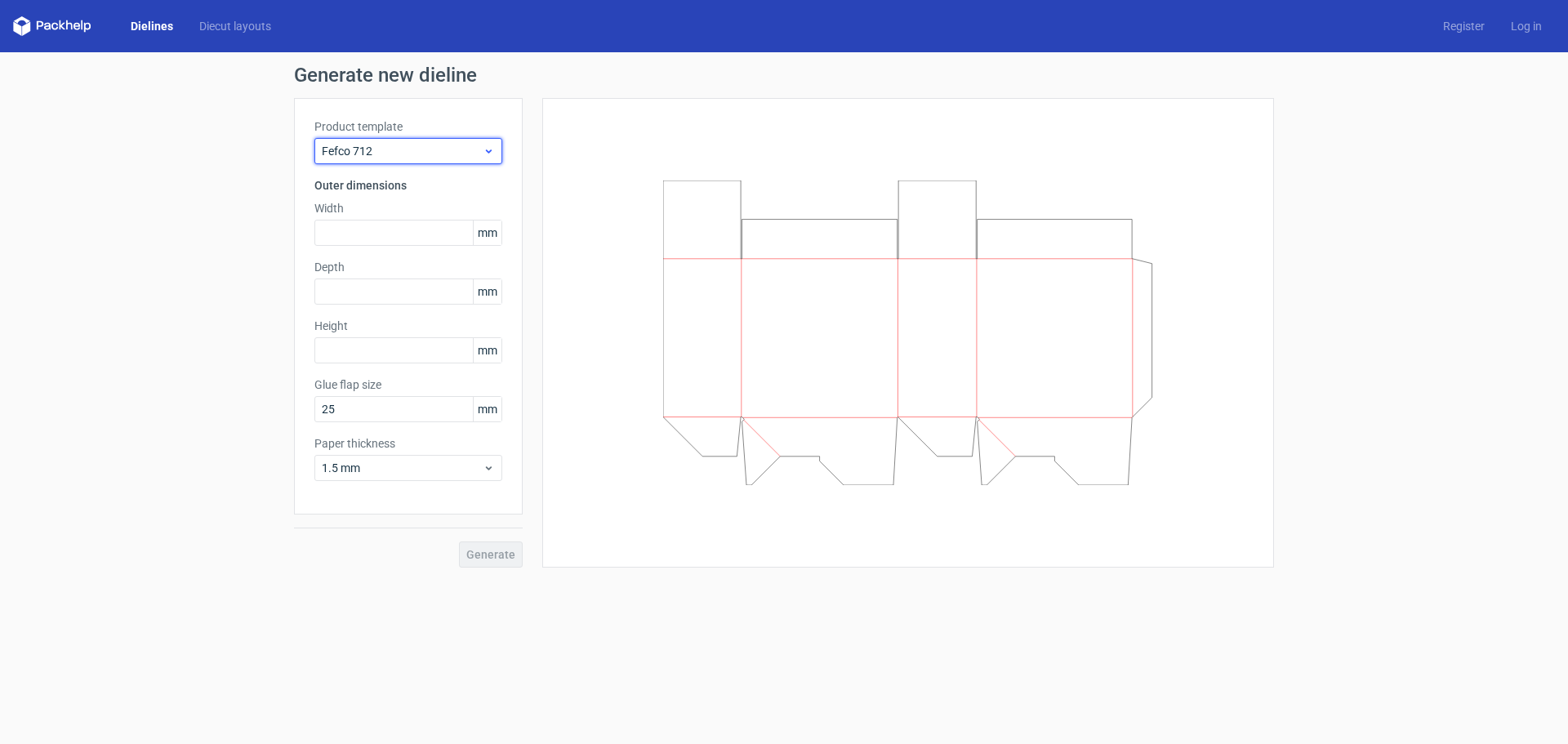
click at [401, 155] on span "Fefco 712" at bounding box center [402, 151] width 160 height 17
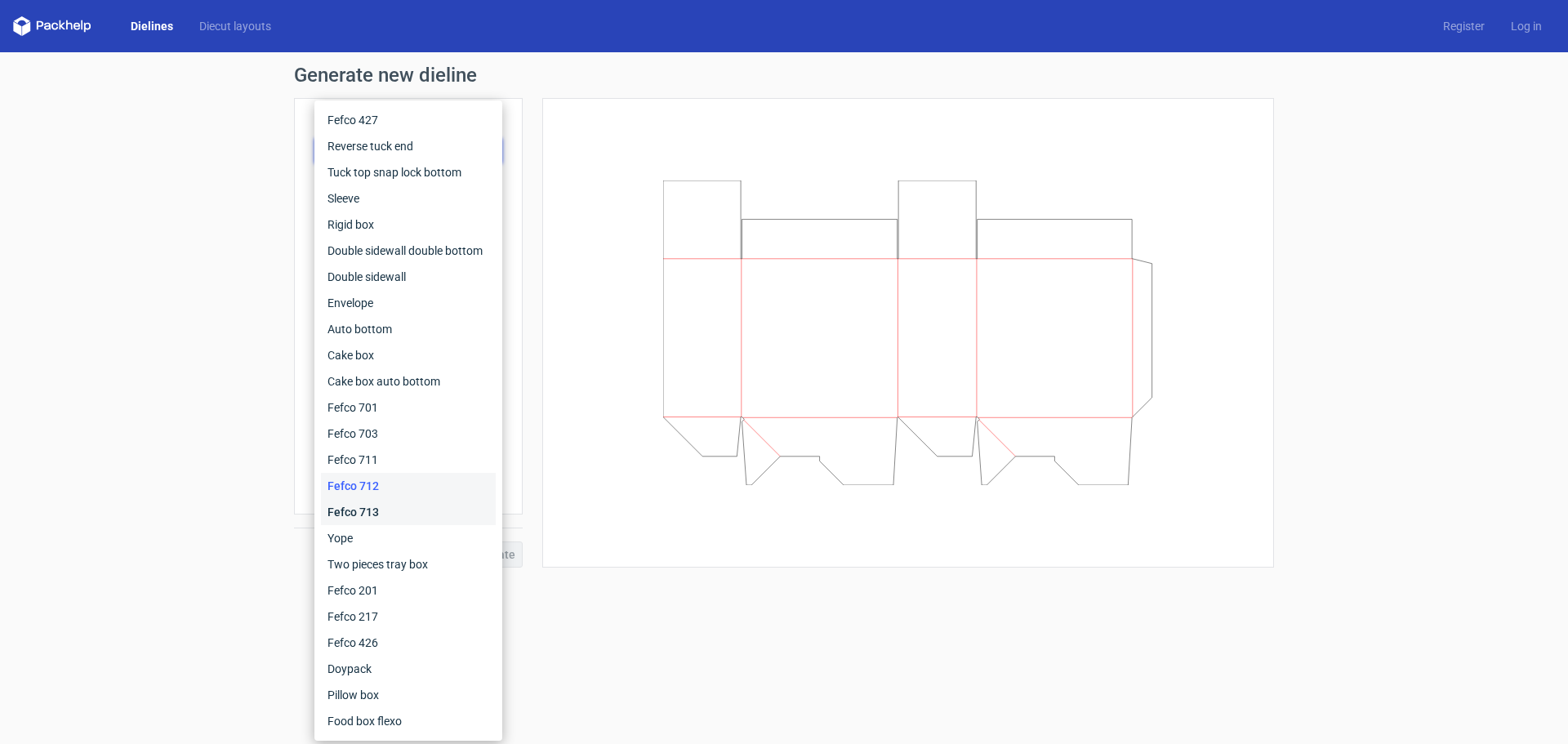
click at [389, 513] on div "Fefco 713" at bounding box center [408, 511] width 175 height 26
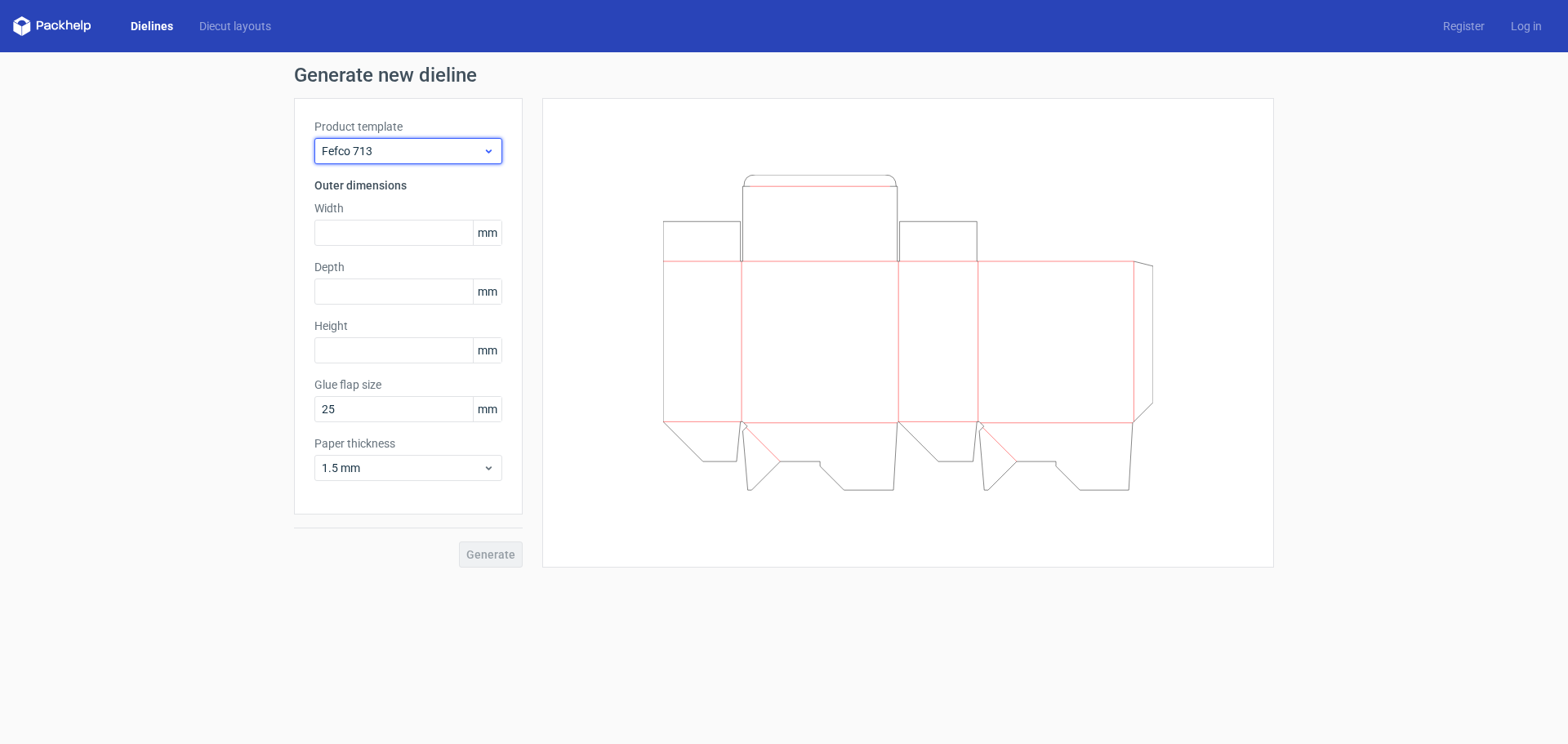
click at [392, 159] on span "Fefco 713" at bounding box center [402, 151] width 160 height 17
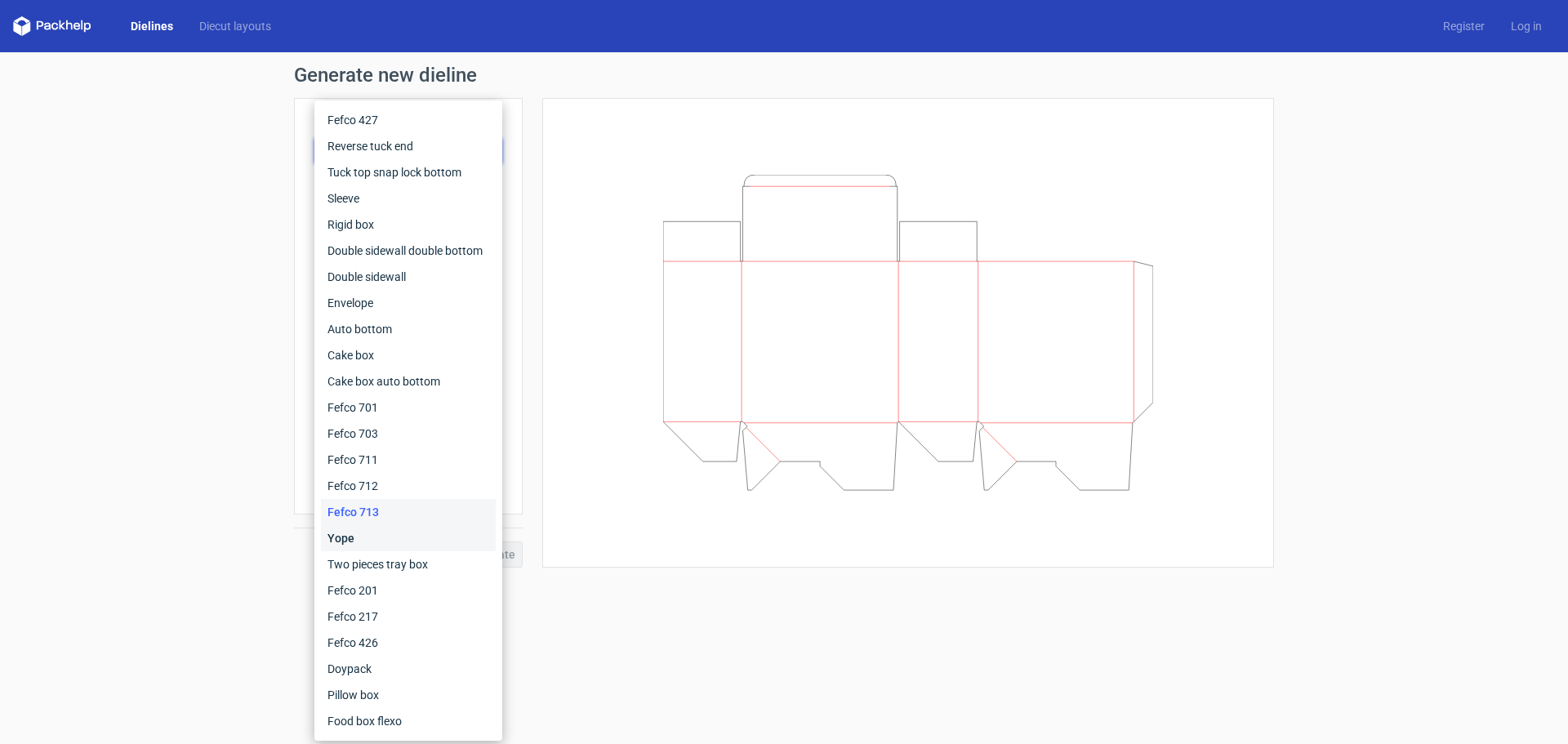
click at [394, 548] on div "Yope" at bounding box center [408, 538] width 175 height 26
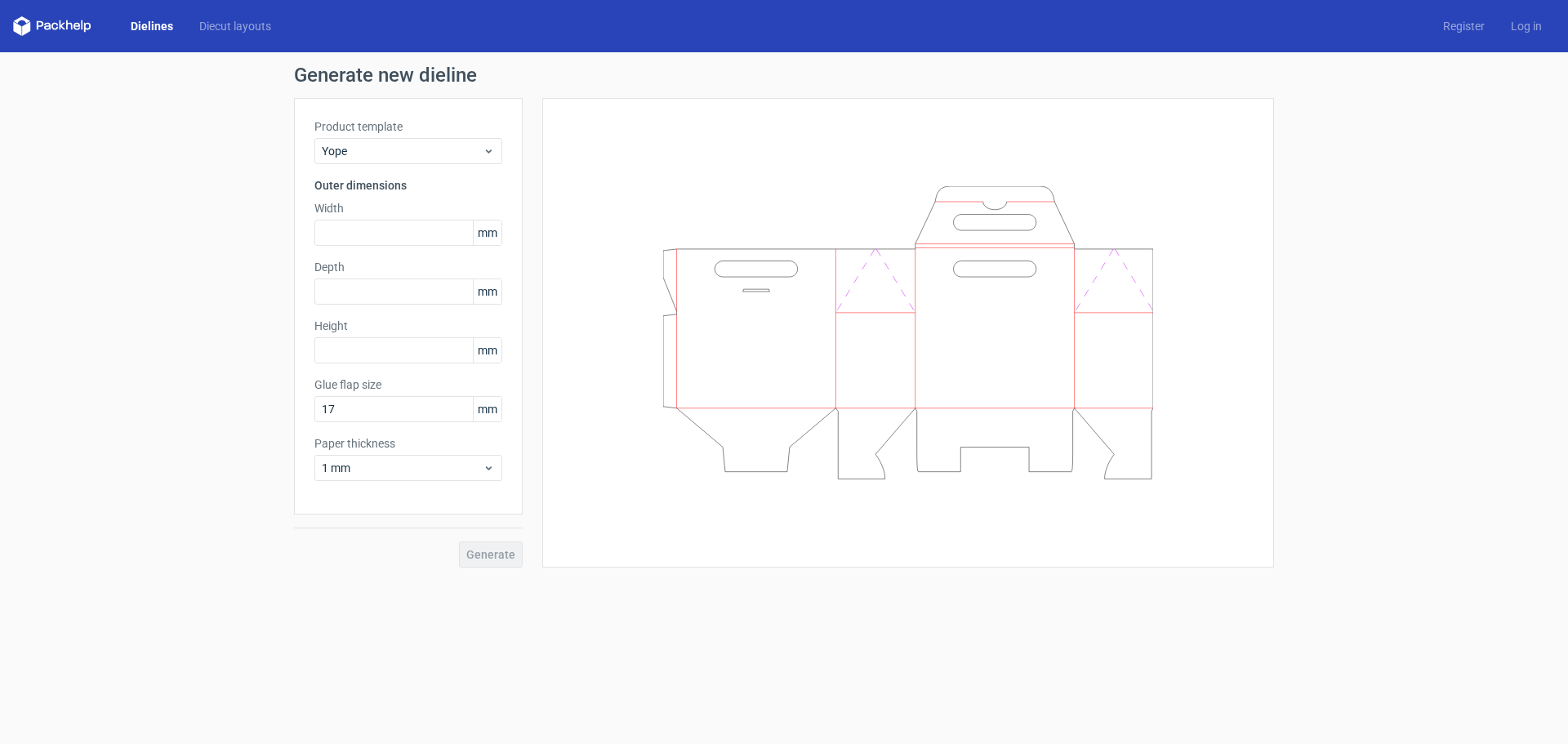
click at [365, 167] on div "Product template Yope Outer dimensions Width mm Depth mm Height mm Glue flap si…" at bounding box center [408, 306] width 229 height 416
click at [367, 161] on div "Yope" at bounding box center [408, 150] width 188 height 26
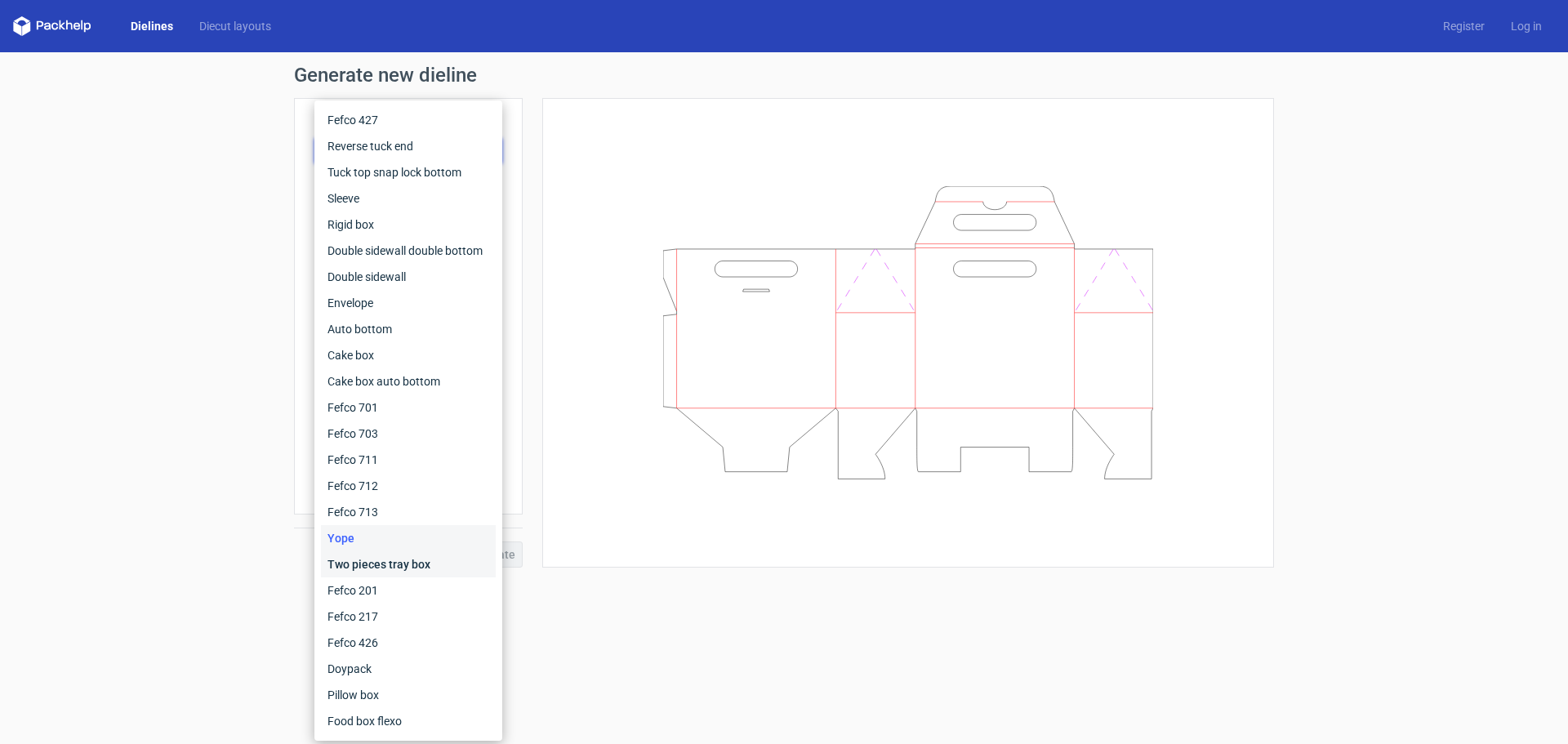
click at [357, 558] on div "Two pieces tray box" at bounding box center [408, 564] width 175 height 26
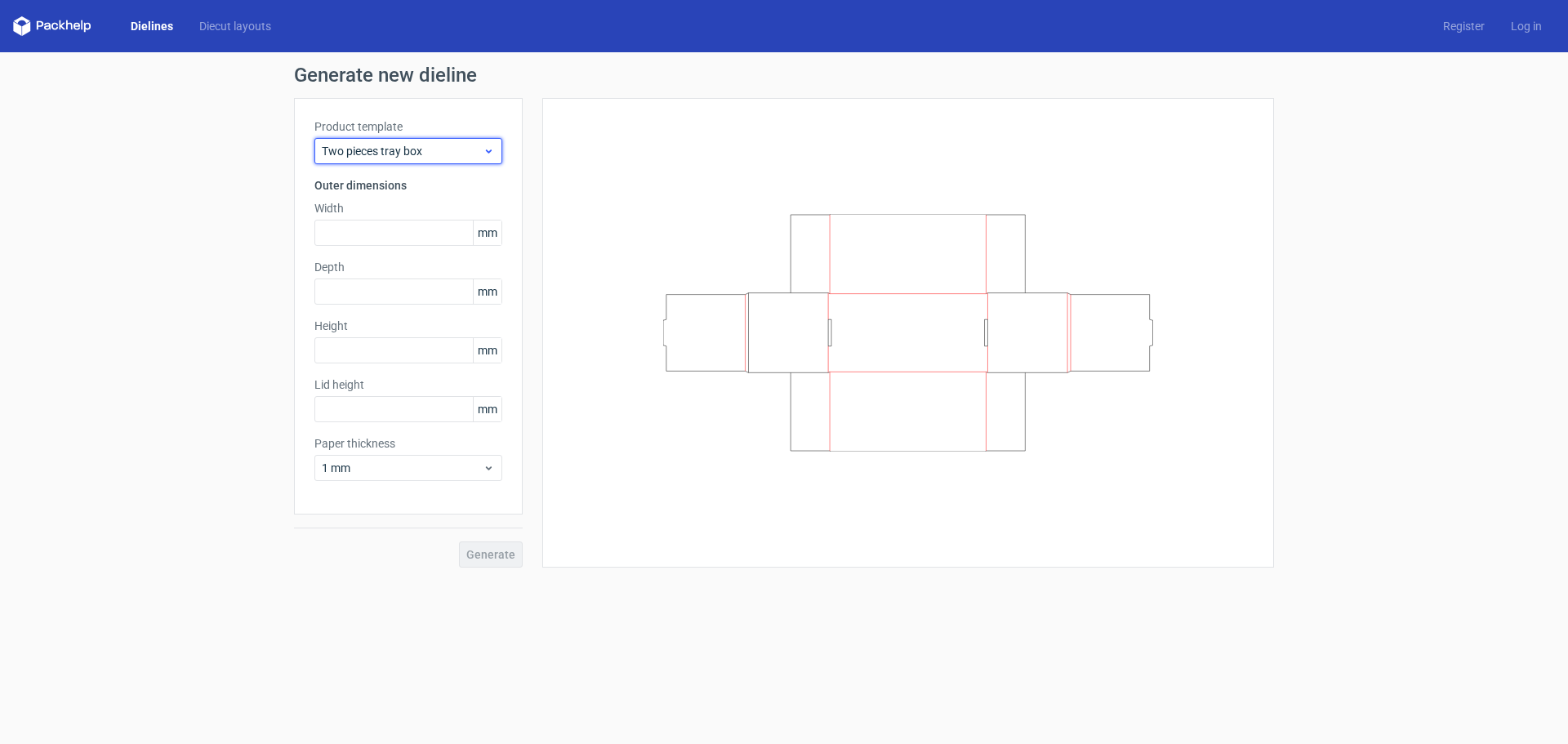
click at [337, 157] on span "Two pieces tray box" at bounding box center [402, 151] width 160 height 17
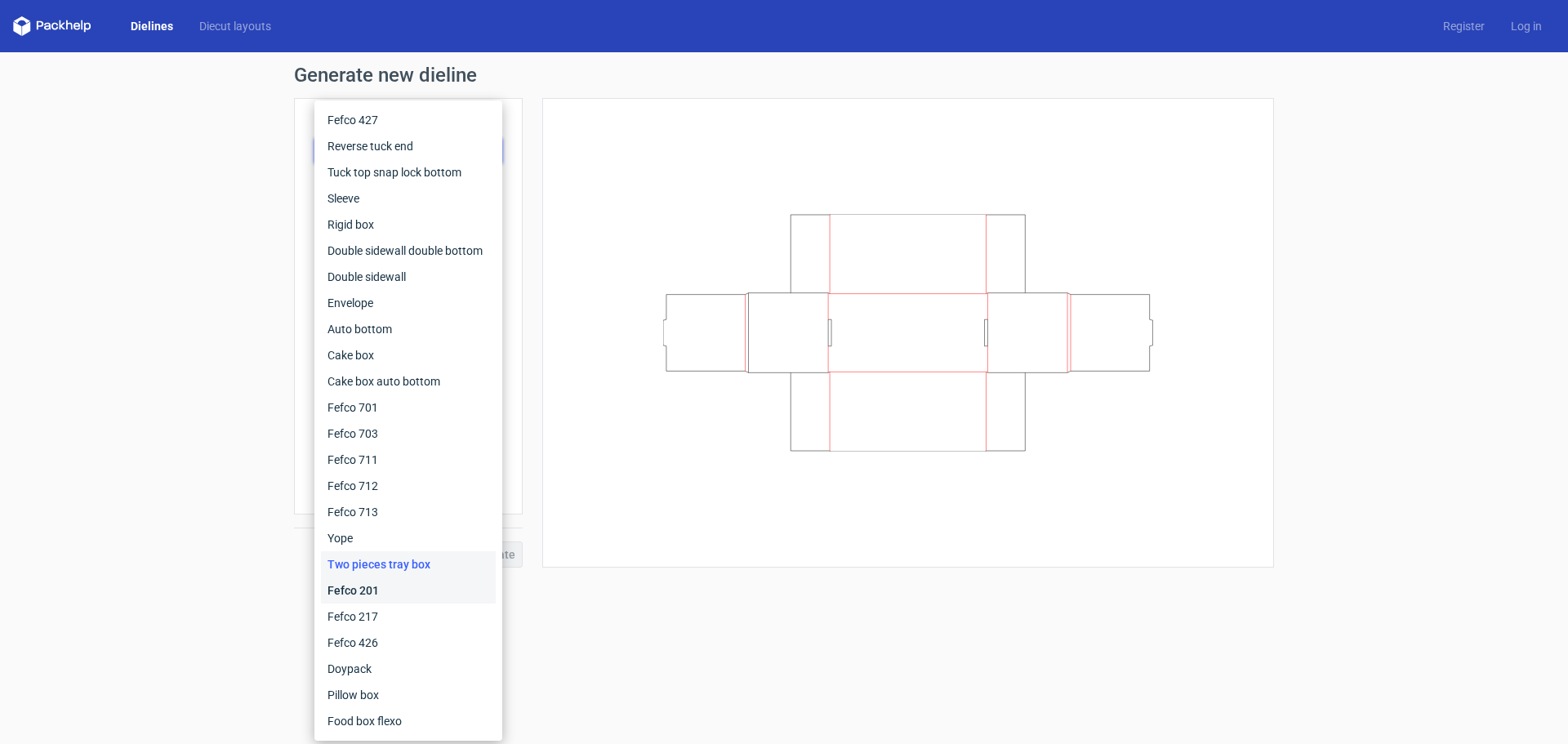
click at [372, 584] on div "Fefco 201" at bounding box center [408, 589] width 175 height 26
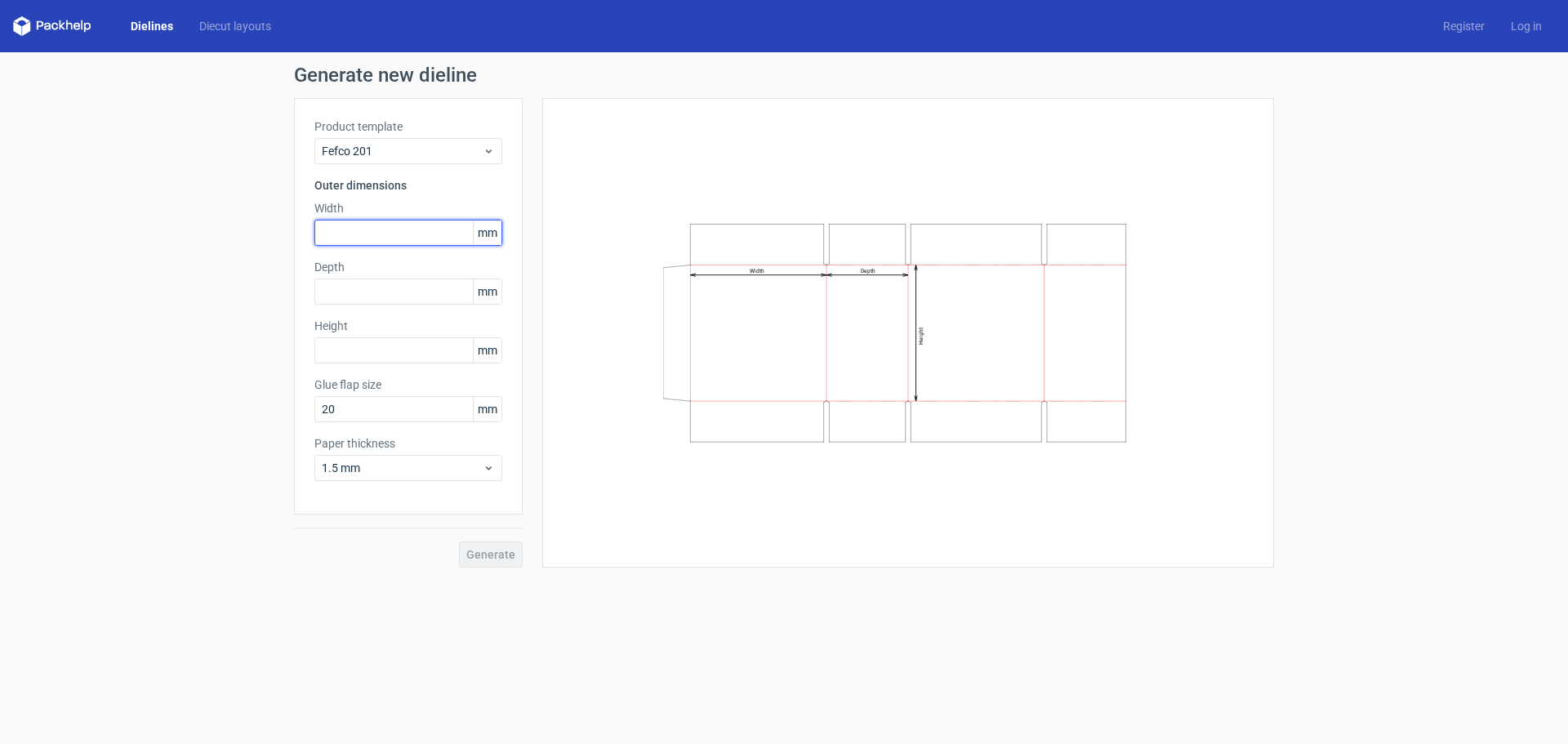
click at [353, 227] on input "text" at bounding box center [408, 232] width 188 height 26
type input "100"
type input "120"
click at [459, 541] on button "Generate" at bounding box center [491, 554] width 64 height 26
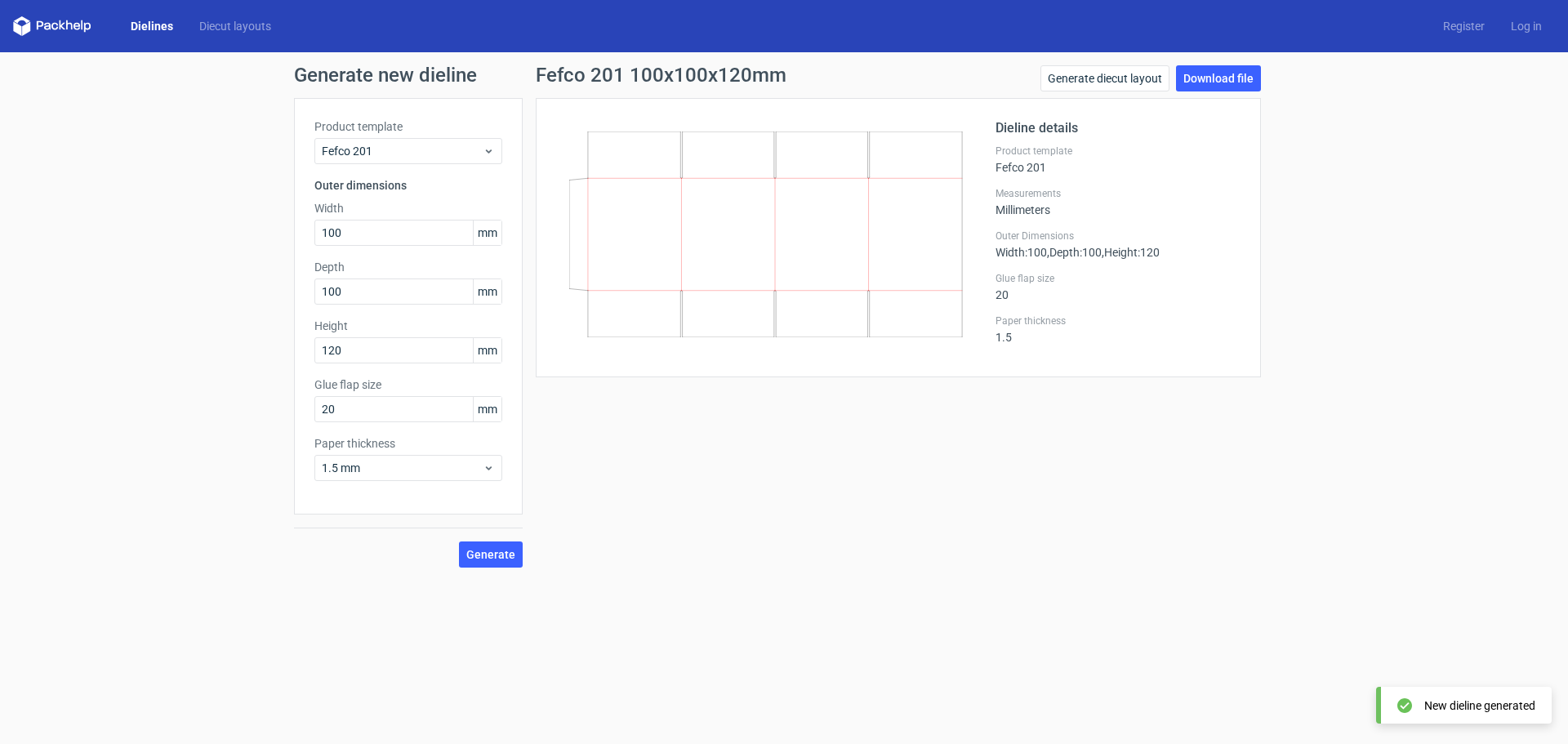
click at [1215, 76] on link "Download file" at bounding box center [1218, 78] width 85 height 26
